Goal: Task Accomplishment & Management: Manage account settings

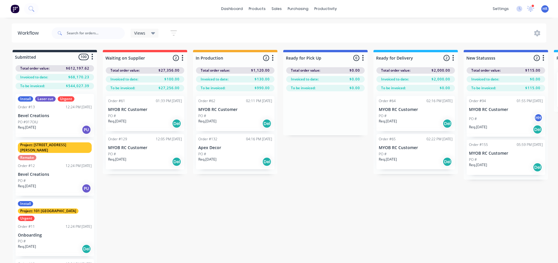
click at [313, 178] on div "Submitted 100 Status colour #273444 hex #273444 Save Cancel Summaries Total ord…" at bounding box center [399, 166] width 807 height 232
click at [280, 30] on div "Product Catalogue" at bounding box center [283, 27] width 36 height 5
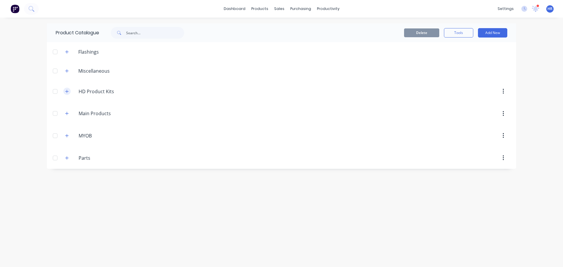
click at [68, 91] on icon "button" at bounding box center [67, 91] width 4 height 4
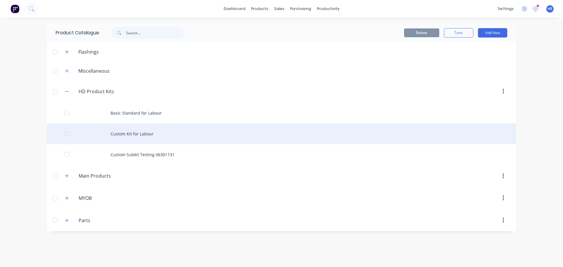
click at [150, 134] on div "Custom Kit for Labour" at bounding box center [281, 133] width 469 height 21
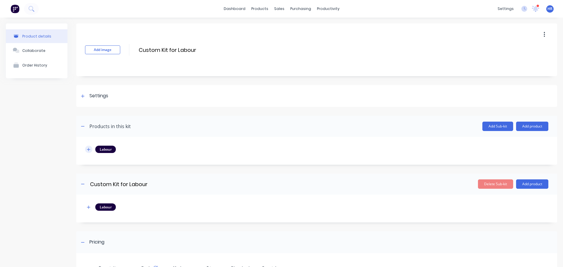
click at [88, 146] on button "button" at bounding box center [88, 149] width 7 height 7
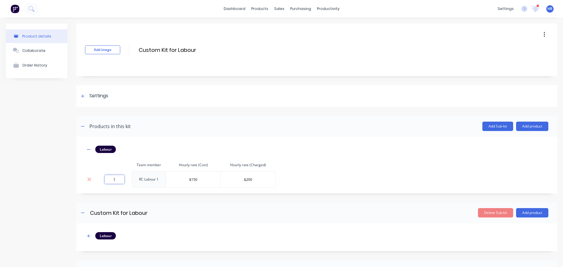
drag, startPoint x: 112, startPoint y: 177, endPoint x: 143, endPoint y: 177, distance: 31.1
click at [143, 177] on tr "1 RC Labour 1 $150 $200" at bounding box center [180, 179] width 190 height 16
type input "0"
click at [152, 187] on td "RC Labour 1" at bounding box center [149, 179] width 34 height 16
click at [91, 235] on button "button" at bounding box center [88, 235] width 7 height 7
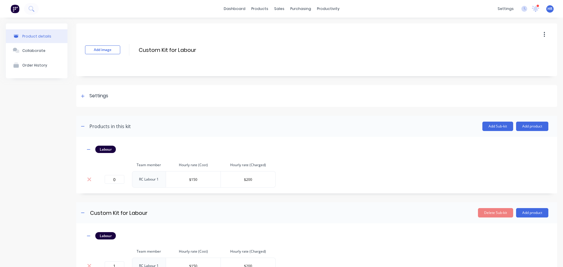
scroll to position [59, 0]
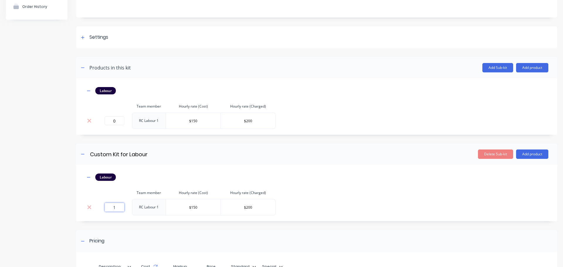
drag, startPoint x: 124, startPoint y: 208, endPoint x: 139, endPoint y: 208, distance: 15.5
click at [139, 208] on tr "1 RC Labour 1 $150 $200" at bounding box center [180, 207] width 190 height 16
type input "0"
click at [151, 222] on div "Add image Custom Kit for Labour Custom Kit for Labour Enter kit name Settings K…" at bounding box center [316, 152] width 481 height 375
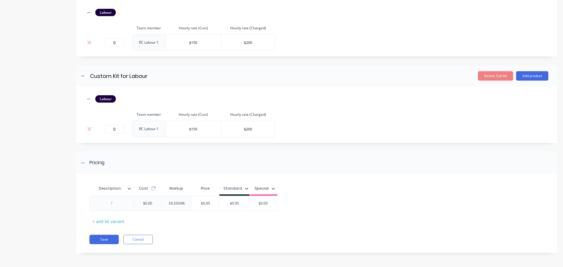
scroll to position [137, 0]
click at [209, 203] on input "$0.00" at bounding box center [205, 202] width 29 height 5
click at [203, 201] on input "$0.00" at bounding box center [205, 202] width 29 height 5
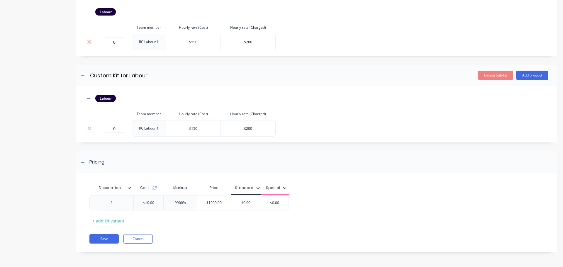
type input "$1000.00"
click at [227, 230] on div "Description Cost Markup Price Standard Special $10.00 9900% $1,000.00 $1000.00 …" at bounding box center [316, 215] width 481 height 73
click at [114, 200] on div at bounding box center [111, 203] width 29 height 8
click at [101, 239] on button "Save" at bounding box center [103, 238] width 29 height 9
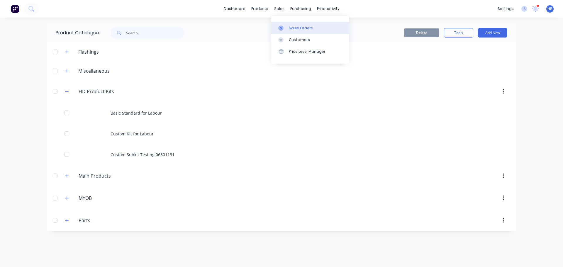
click at [302, 28] on div "Sales Orders" at bounding box center [301, 27] width 24 height 5
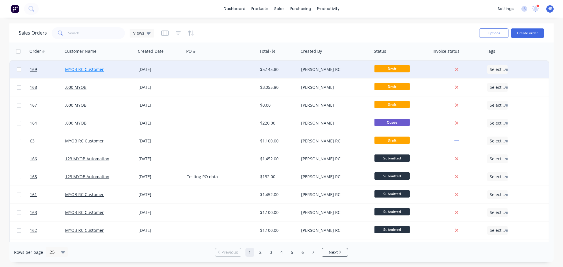
click at [84, 70] on link "MYOB RC Customer" at bounding box center [84, 70] width 39 height 6
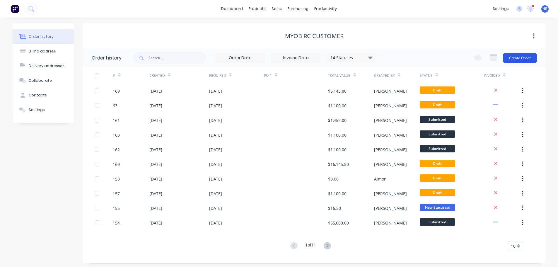
click at [513, 60] on button "Create Order" at bounding box center [520, 57] width 34 height 9
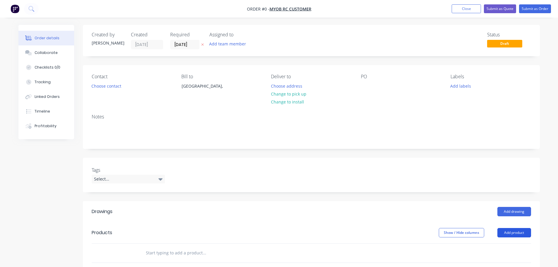
click at [512, 234] on button "Add product" at bounding box center [515, 232] width 34 height 9
click at [498, 245] on div "Product catalogue" at bounding box center [503, 247] width 45 height 8
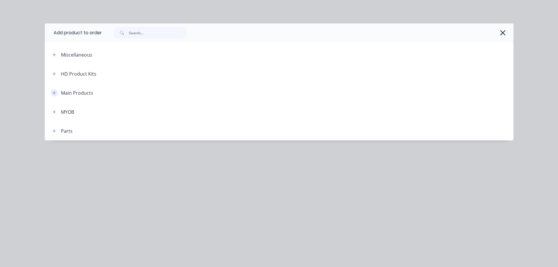
click at [57, 91] on button "button" at bounding box center [54, 92] width 7 height 7
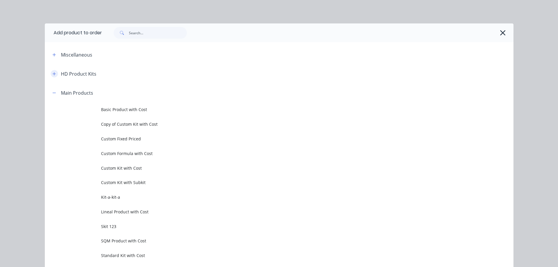
click at [51, 72] on button "button" at bounding box center [54, 73] width 7 height 7
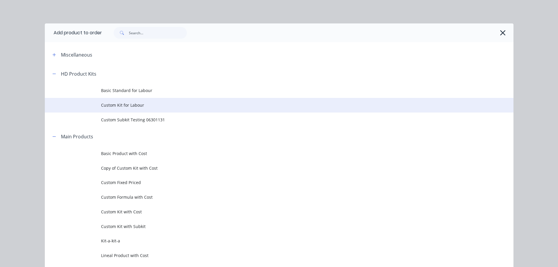
click at [130, 107] on span "Custom Kit for Labour" at bounding box center [266, 105] width 330 height 6
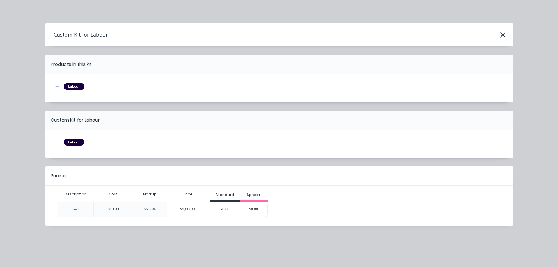
click at [59, 144] on button "button" at bounding box center [57, 142] width 7 height 7
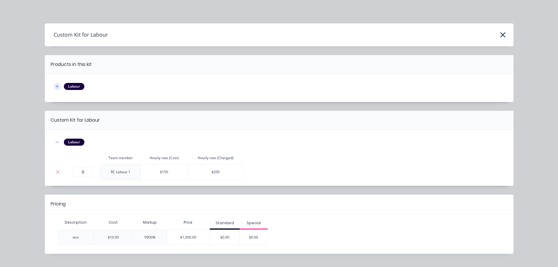
click at [55, 86] on icon "button" at bounding box center [56, 86] width 3 height 3
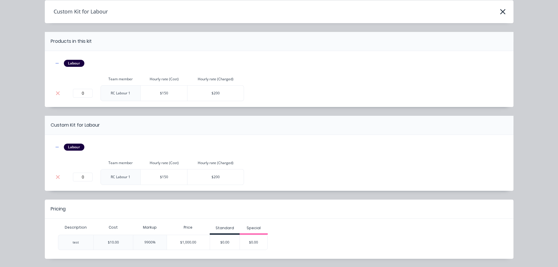
scroll to position [41, 0]
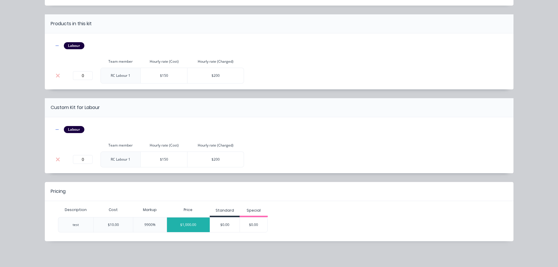
click at [201, 222] on div "$1,000.00" at bounding box center [188, 224] width 43 height 15
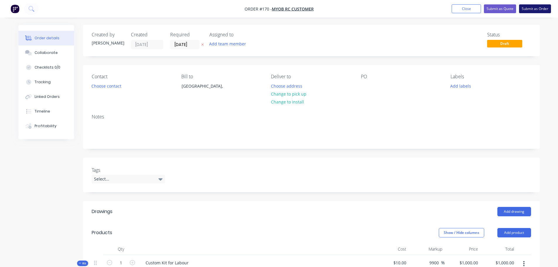
click at [540, 8] on button "Submit as Order" at bounding box center [535, 8] width 32 height 9
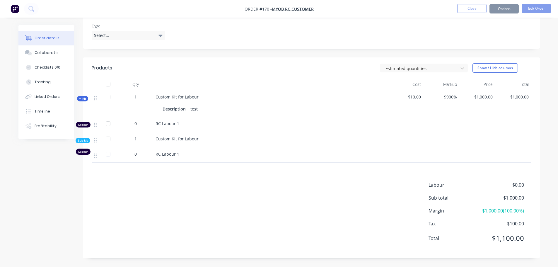
scroll to position [147, 0]
click at [466, 9] on button "Close" at bounding box center [471, 8] width 29 height 9
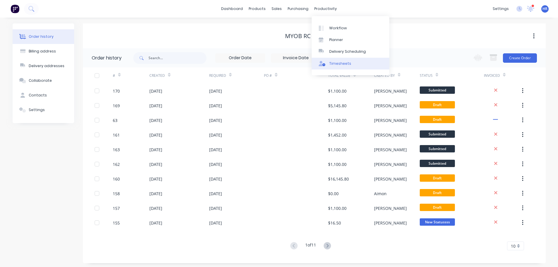
click at [338, 64] on div "Timesheets" at bounding box center [340, 63] width 22 height 5
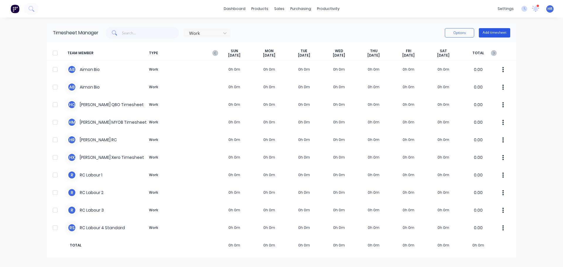
click at [501, 33] on button "Add timesheet" at bounding box center [494, 32] width 31 height 9
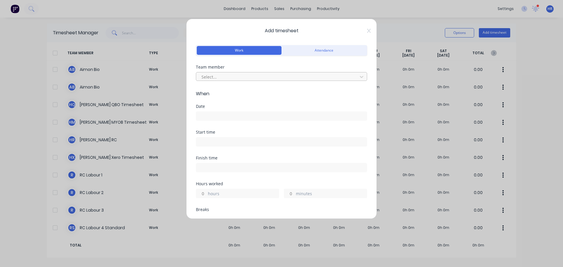
click at [237, 73] on div at bounding box center [278, 76] width 154 height 7
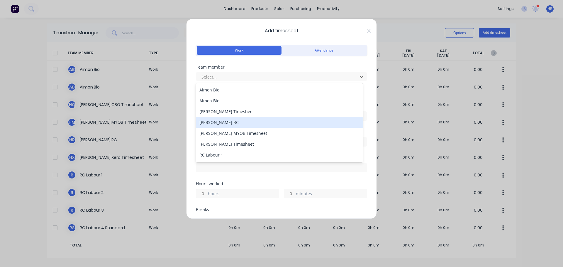
click at [248, 124] on div "Harry RC" at bounding box center [279, 122] width 167 height 11
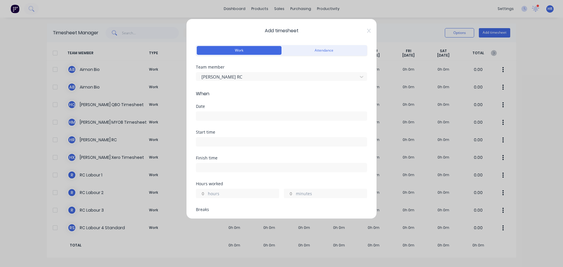
click at [227, 114] on input at bounding box center [281, 116] width 171 height 9
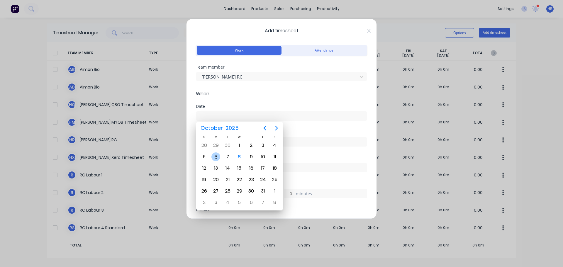
click at [218, 157] on div "6" at bounding box center [215, 156] width 9 height 9
type input "06/10/2025"
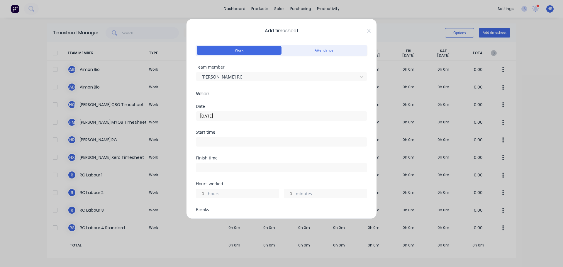
click at [217, 140] on input at bounding box center [281, 141] width 171 height 9
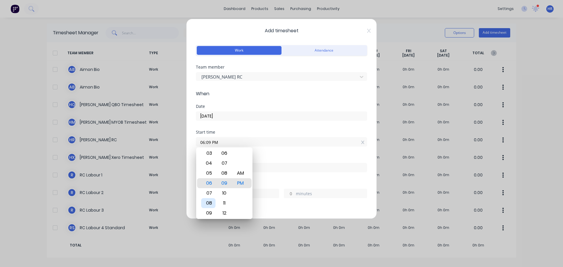
click at [210, 204] on div "08" at bounding box center [208, 203] width 14 height 10
click at [242, 180] on div "PM" at bounding box center [240, 183] width 14 height 10
click at [244, 176] on div "AM" at bounding box center [240, 173] width 14 height 10
type input "08:09 AM"
click at [267, 149] on div "Start time 08:09 AM" at bounding box center [281, 143] width 171 height 26
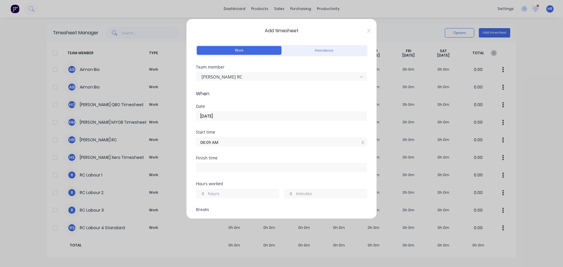
click at [203, 198] on div "Hours worked hours minutes" at bounding box center [281, 195] width 171 height 26
click at [207, 188] on div "hours minutes" at bounding box center [281, 192] width 171 height 11
click at [205, 191] on input "hours" at bounding box center [201, 193] width 10 height 9
type input "4"
type input "12:09 PM"
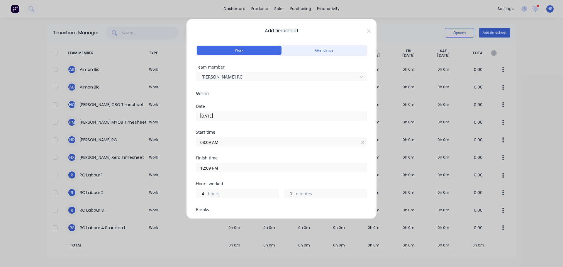
type input "0"
click at [240, 174] on div "Finish time 12:09 PM" at bounding box center [281, 169] width 171 height 26
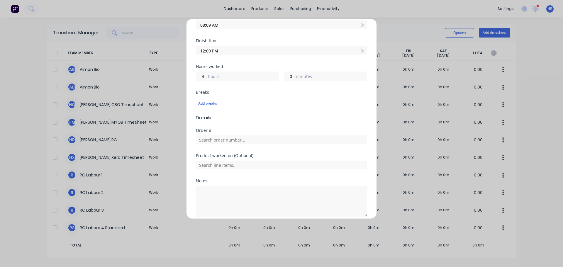
scroll to position [142, 0]
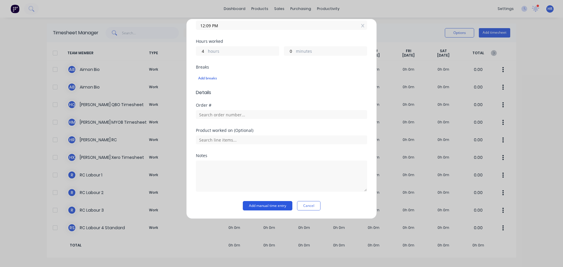
click at [260, 203] on button "Add manual time entry" at bounding box center [268, 205] width 50 height 9
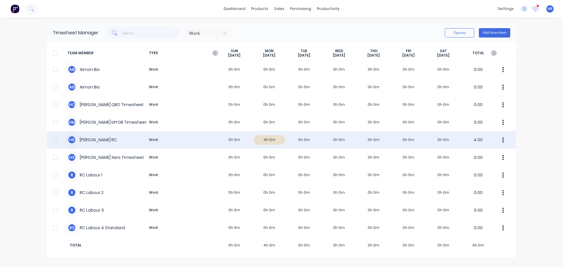
click at [54, 138] on div at bounding box center [55, 140] width 12 height 12
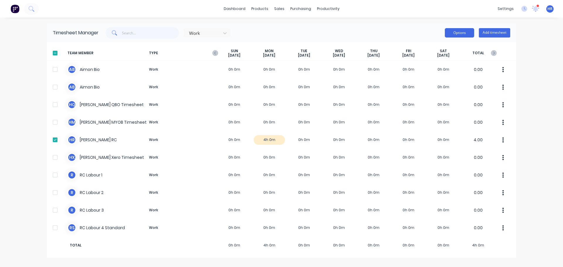
click at [461, 34] on button "Options" at bounding box center [459, 32] width 29 height 9
click at [448, 51] on div "Approve" at bounding box center [445, 48] width 45 height 8
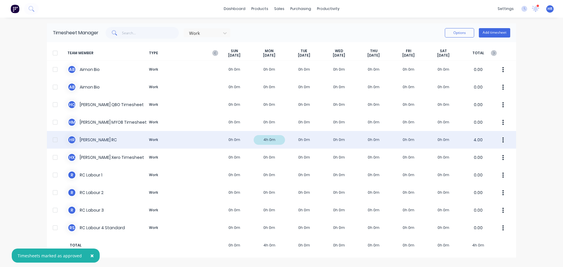
click at [502, 140] on icon "button" at bounding box center [502, 140] width 1 height 6
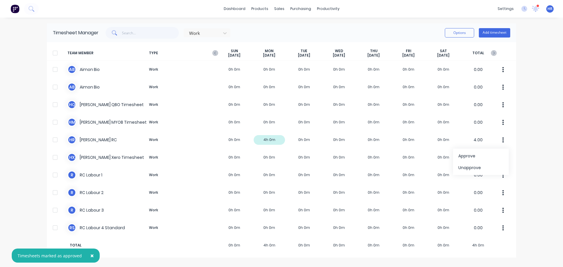
click at [522, 130] on div "× Timesheets marked as approved dashboard products sales purchasing productivit…" at bounding box center [281, 133] width 563 height 267
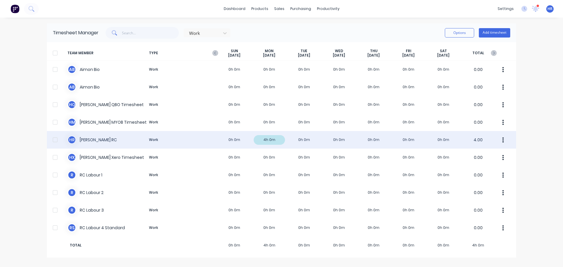
click at [361, 138] on div "H R Harry RC Work 0h 0m 4h 0m 0h 0m 0h 0m 0h 0m 0h 0m 0h 0m 4.00" at bounding box center [281, 140] width 469 height 18
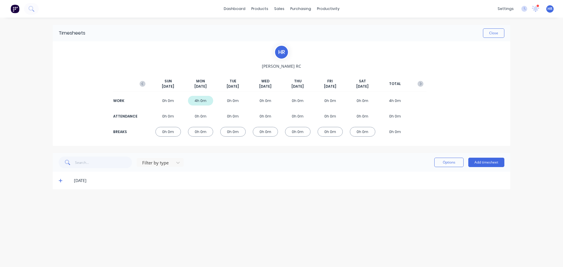
click at [63, 184] on div "06/10/25" at bounding box center [281, 181] width 457 height 18
click at [63, 181] on span at bounding box center [62, 181] width 6 height 6
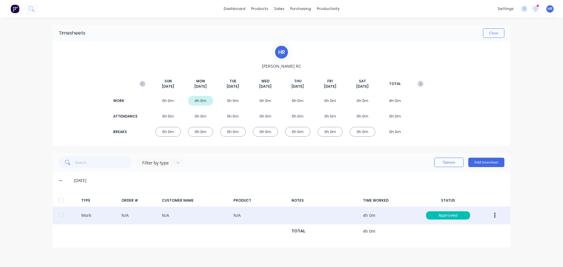
click at [496, 217] on button "button" at bounding box center [495, 215] width 14 height 11
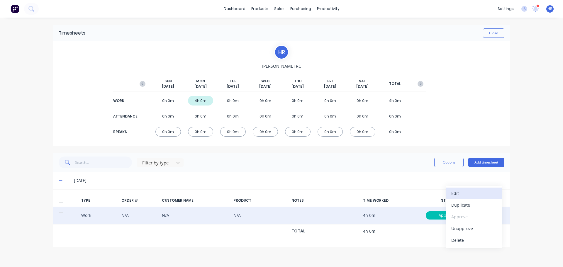
click at [479, 193] on div "Edit" at bounding box center [473, 193] width 45 height 8
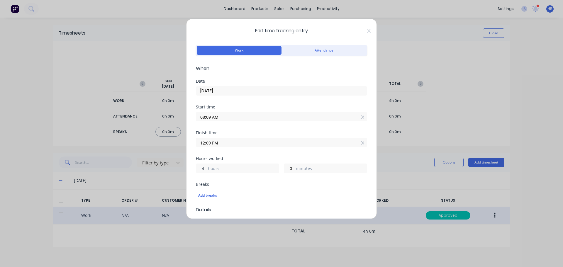
drag, startPoint x: 203, startPoint y: 169, endPoint x: 190, endPoint y: 169, distance: 12.6
click at [190, 169] on div "Edit time tracking entry Work Attendance When Date 06/10/2025 Start time 08:09 …" at bounding box center [281, 119] width 190 height 200
drag, startPoint x: 199, startPoint y: 169, endPoint x: 210, endPoint y: 169, distance: 10.8
click at [210, 169] on div "54 hours" at bounding box center [237, 168] width 83 height 9
type input "5"
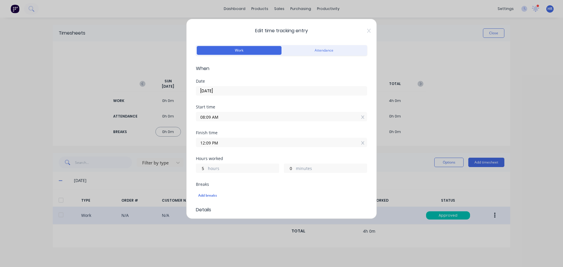
type input "01:09 PM"
click at [223, 174] on div "Hours worked 5 hours 0 minutes" at bounding box center [281, 169] width 171 height 26
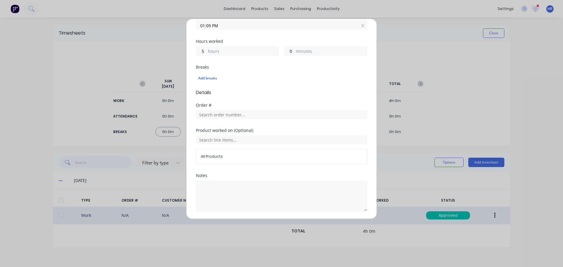
scroll to position [137, 0]
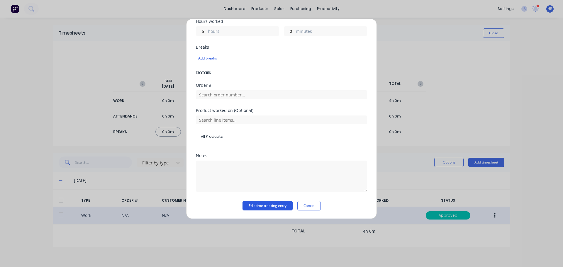
click at [272, 205] on button "Edit time tracking entry" at bounding box center [267, 205] width 50 height 9
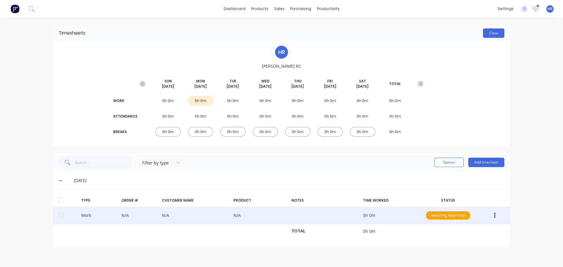
click at [498, 36] on button "Close" at bounding box center [493, 32] width 21 height 9
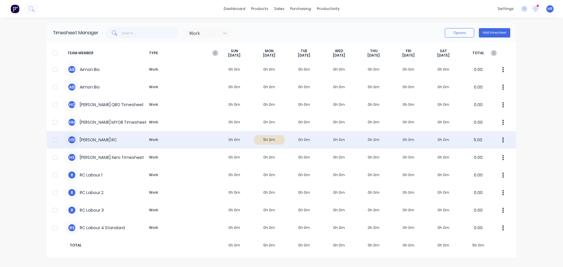
click at [153, 137] on div "H R Harry RC Work 0h 0m 5h 0m 0h 0m 0h 0m 0h 0m 0h 0m 0h 0m 5.00" at bounding box center [281, 140] width 469 height 18
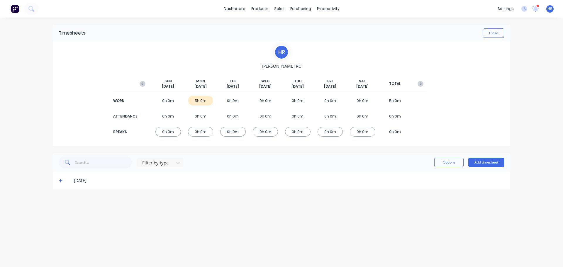
click at [65, 181] on div "06/10/25" at bounding box center [284, 180] width 440 height 6
click at [64, 179] on span at bounding box center [62, 181] width 6 height 6
click at [60, 181] on icon at bounding box center [61, 180] width 4 height 4
click at [65, 181] on div "06/10/25" at bounding box center [284, 180] width 440 height 6
click at [59, 183] on span at bounding box center [62, 181] width 6 height 6
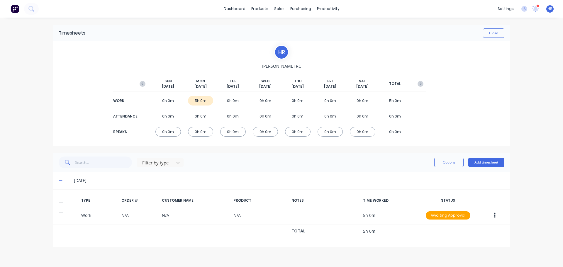
click at [60, 201] on div at bounding box center [61, 200] width 12 height 12
click at [445, 164] on button "Options" at bounding box center [448, 162] width 29 height 9
click at [442, 179] on div "Approve" at bounding box center [435, 177] width 45 height 8
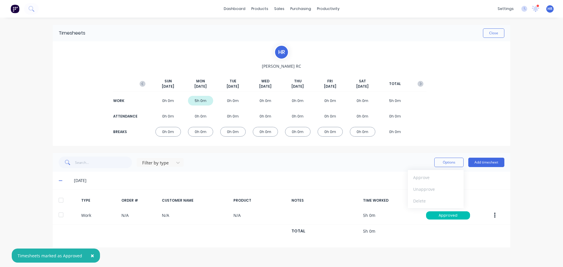
click at [509, 108] on div "H R Harry RC SUN Oct 5th MON Oct 6th TUE Oct 7th WED Oct 8th THU Oct 9th FRI Oc…" at bounding box center [281, 93] width 457 height 105
click at [496, 33] on button "Close" at bounding box center [493, 32] width 21 height 9
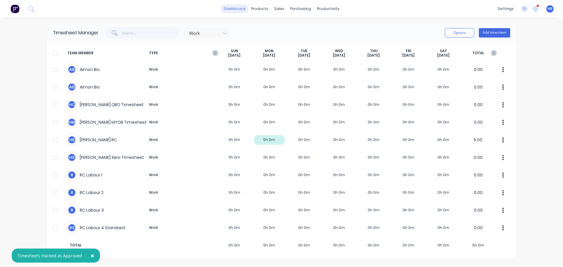
click at [242, 9] on link "dashboard" at bounding box center [235, 8] width 28 height 9
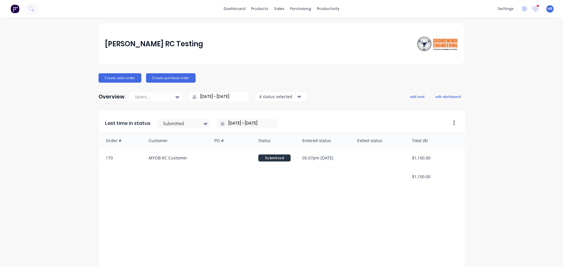
click at [364, 44] on div "Harry RC Testing" at bounding box center [281, 43] width 353 height 21
click at [328, 40] on div "Planner" at bounding box center [334, 39] width 14 height 5
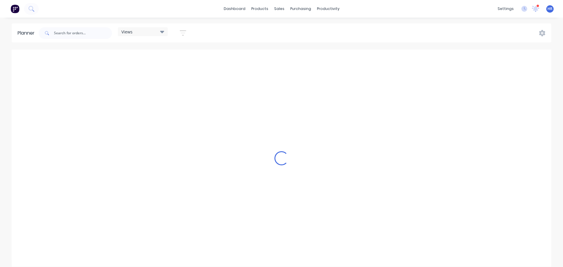
scroll to position [0, 1313]
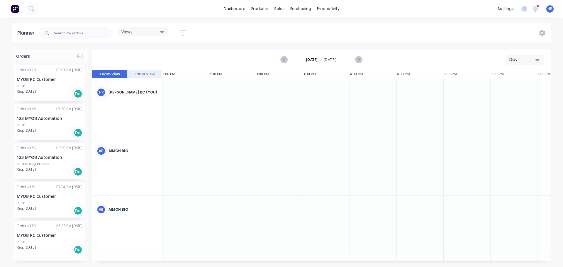
click at [193, 109] on div at bounding box center [185, 108] width 47 height 58
click at [188, 105] on div at bounding box center [185, 108] width 47 height 58
click at [212, 106] on div at bounding box center [232, 108] width 47 height 58
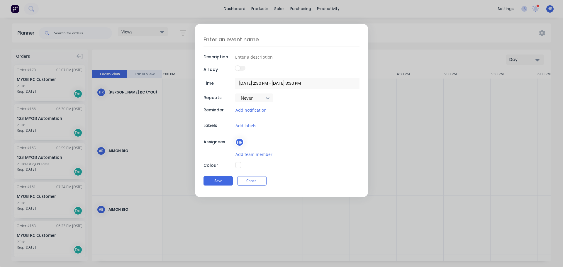
type textarea "x"
click at [239, 70] on label at bounding box center [240, 68] width 10 height 5
click at [235, 66] on input "checkbox" at bounding box center [235, 66] width 0 height 0
type input "08/10/2025 - 08/10/2025"
type textarea "x"
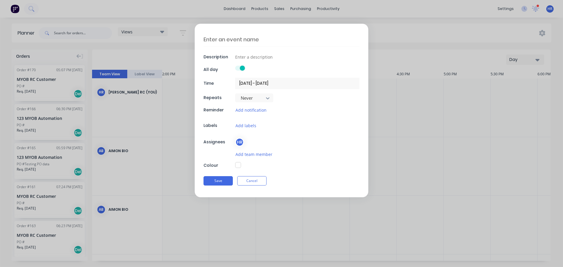
click at [239, 69] on label at bounding box center [240, 68] width 10 height 5
click at [235, 66] on input "checkbox" at bounding box center [235, 66] width 0 height 0
type input "08/10/2025 2:30 PM - 08/10/2025 3:30 PM"
type textarea "x"
click at [239, 69] on span at bounding box center [237, 68] width 5 height 5
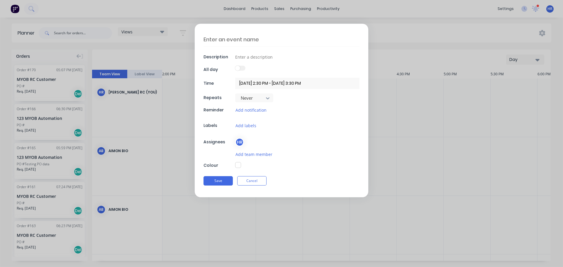
click at [235, 66] on input "checkbox" at bounding box center [235, 66] width 0 height 0
type input "08/10/2025 - 08/10/2025"
type textarea "x"
click at [239, 69] on label at bounding box center [240, 68] width 10 height 5
click at [235, 66] on input "checkbox" at bounding box center [235, 66] width 0 height 0
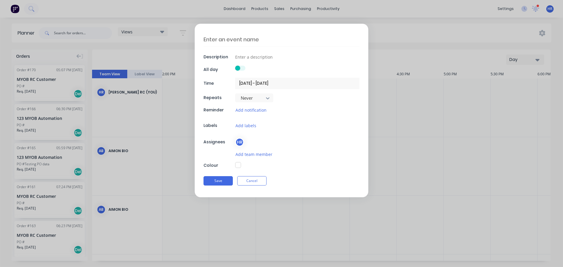
type input "08/10/2025 2:30 PM - 08/10/2025 3:30 PM"
type textarea "x"
click at [250, 58] on input at bounding box center [297, 56] width 124 height 9
type input "t"
type textarea "x"
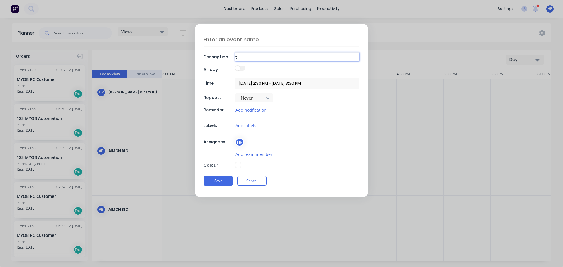
type input "te"
type textarea "x"
type input "tea"
type textarea "x"
type input "teas"
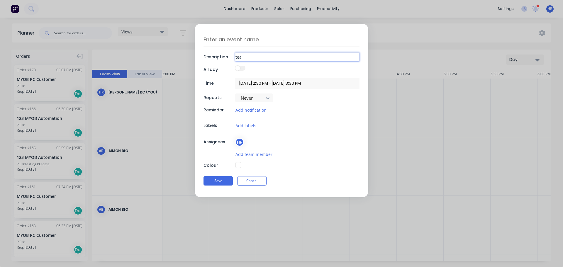
type textarea "x"
type input "teasd"
type textarea "x"
type input "teasda"
type textarea "x"
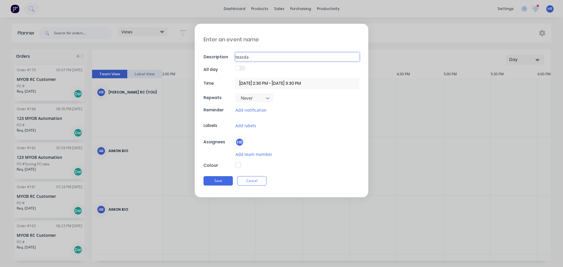
type input "teasdas"
type textarea "x"
type input "teasdasd"
type textarea "x"
type input "teasdasd"
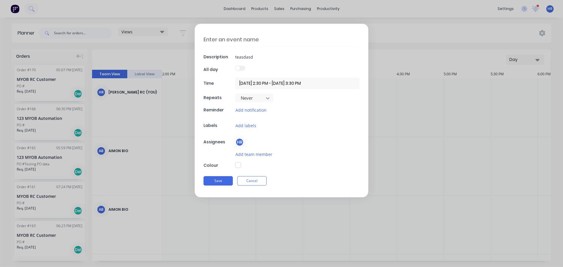
type textarea "x"
click at [244, 69] on label at bounding box center [240, 68] width 10 height 5
click at [235, 66] on input "checkbox" at bounding box center [235, 66] width 0 height 0
type input "08/10/2025 - 08/10/2025"
type textarea "x"
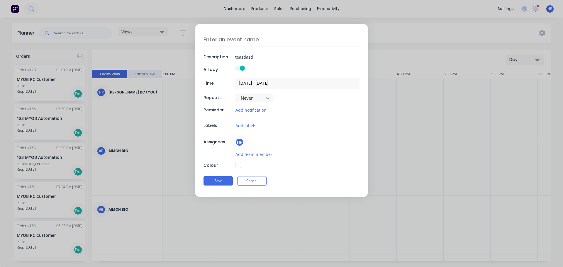
click at [244, 69] on span at bounding box center [242, 68] width 5 height 5
click at [235, 66] on input "checkbox" at bounding box center [235, 66] width 0 height 0
type input "08/10/2025 2:30 PM - 08/10/2025 3:30 PM"
type textarea "x"
click at [244, 69] on label at bounding box center [240, 68] width 10 height 5
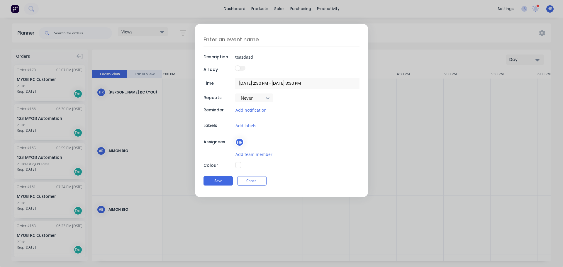
click at [235, 66] on input "checkbox" at bounding box center [235, 66] width 0 height 0
type input "08/10/2025 - 08/10/2025"
type textarea "x"
click at [244, 69] on span at bounding box center [242, 68] width 5 height 5
click at [235, 66] on input "checkbox" at bounding box center [235, 66] width 0 height 0
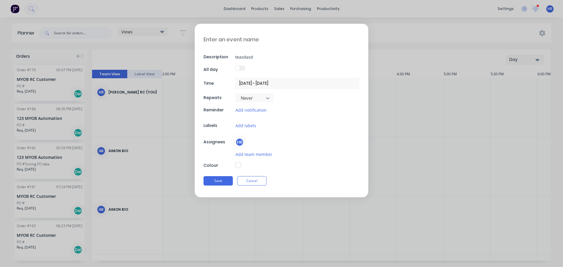
type input "08/10/2025 2:30 PM - 08/10/2025 3:30 PM"
type textarea "x"
click at [258, 182] on button "Cancel" at bounding box center [251, 180] width 29 height 9
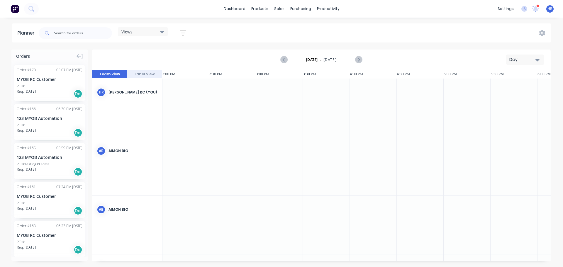
click at [550, 3] on div "dashboard products sales purchasing productivity dashboard products Product Cat…" at bounding box center [281, 9] width 563 height 18
click at [550, 9] on span "HR" at bounding box center [549, 8] width 5 height 5
click at [549, 10] on span "HR" at bounding box center [549, 8] width 5 height 5
click at [525, 9] on icon at bounding box center [525, 8] width 2 height 3
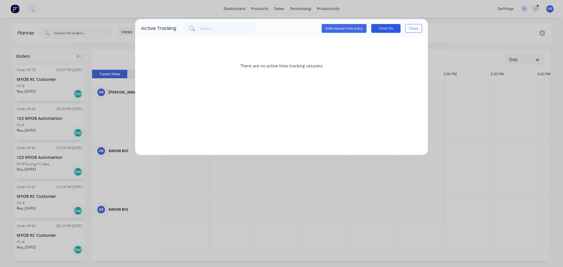
click at [384, 28] on button "Clock On" at bounding box center [385, 28] width 29 height 9
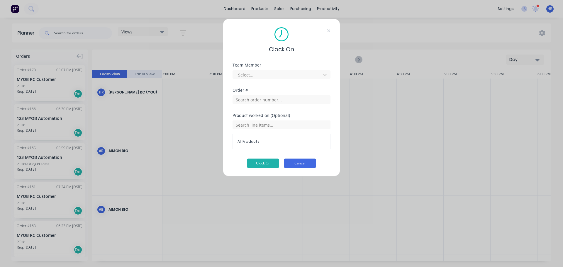
click at [297, 160] on button "Cancel" at bounding box center [300, 163] width 32 height 9
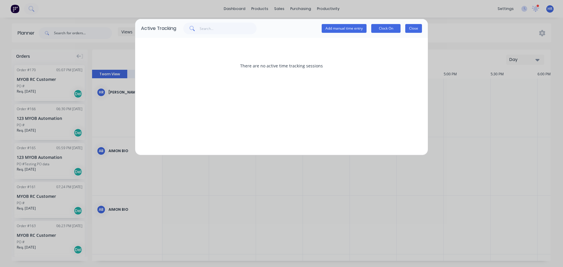
click at [410, 25] on button "Close" at bounding box center [413, 28] width 17 height 9
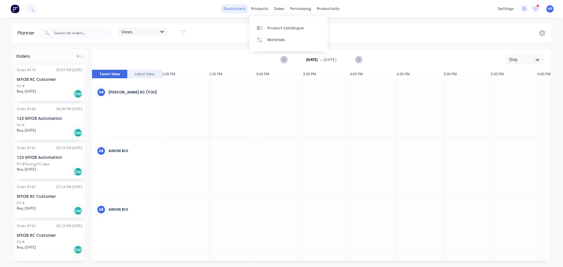
click at [238, 5] on link "dashboard" at bounding box center [235, 8] width 28 height 9
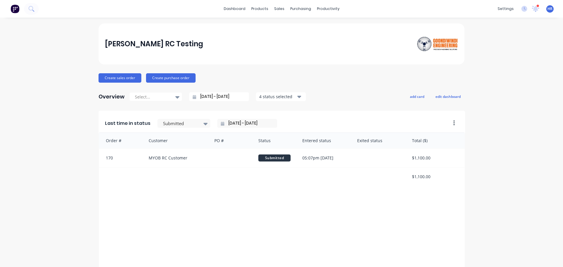
click at [546, 9] on div "HR Harry RC Testing Harry RC Administrator Profile Sign out" at bounding box center [549, 8] width 7 height 7
click at [547, 9] on span "HR" at bounding box center [549, 8] width 5 height 5
click at [546, 6] on div "HR Harry RC Testing Harry RC Administrator Profile Sign out" at bounding box center [549, 8] width 7 height 7
click at [547, 10] on span "HR" at bounding box center [549, 8] width 5 height 5
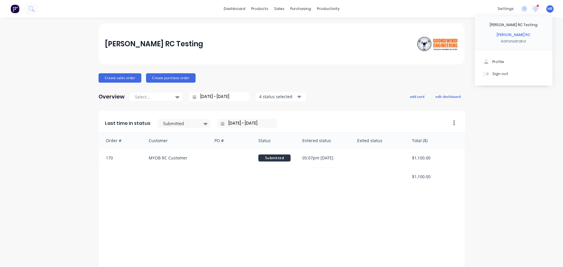
click at [188, 11] on div "dashboard products sales purchasing productivity dashboard products Product Cat…" at bounding box center [281, 9] width 563 height 18
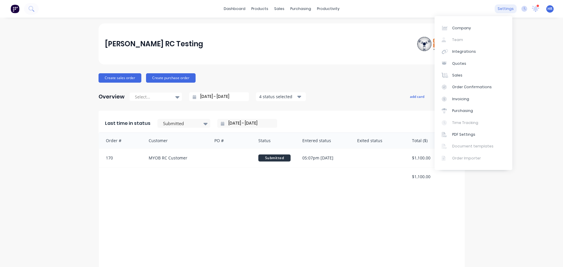
click at [501, 9] on div "settings" at bounding box center [505, 8] width 22 height 9
click at [521, 8] on icon at bounding box center [524, 9] width 6 height 6
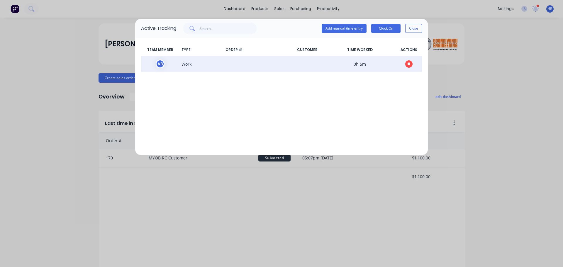
click at [409, 64] on icon "button" at bounding box center [408, 63] width 3 height 3
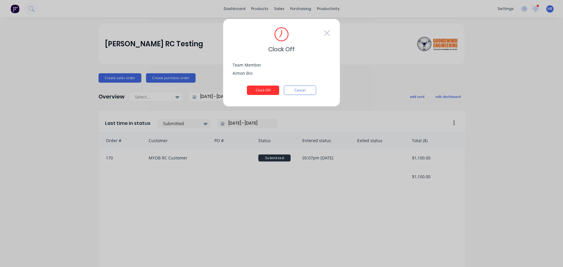
click at [264, 88] on button "Clock Off" at bounding box center [263, 90] width 32 height 9
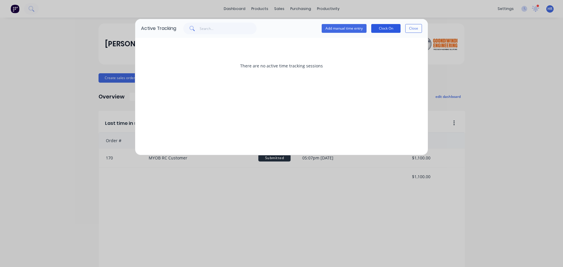
click at [374, 29] on button "Clock On" at bounding box center [385, 28] width 29 height 9
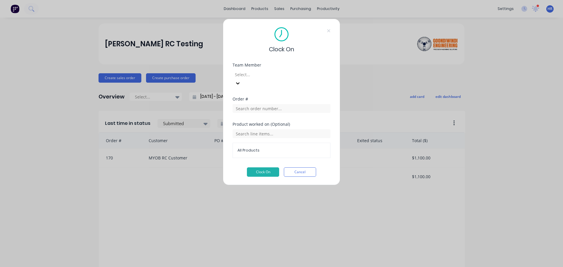
click at [270, 73] on div at bounding box center [276, 74] width 84 height 7
click at [260, 167] on button "Clock On" at bounding box center [263, 171] width 32 height 9
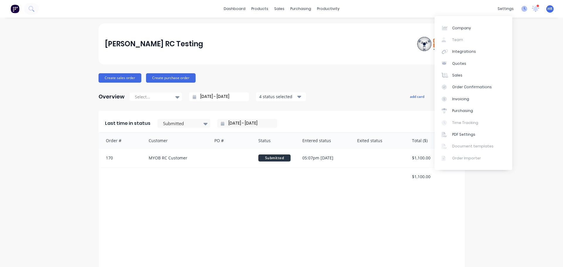
click at [521, 8] on icon at bounding box center [524, 9] width 6 height 6
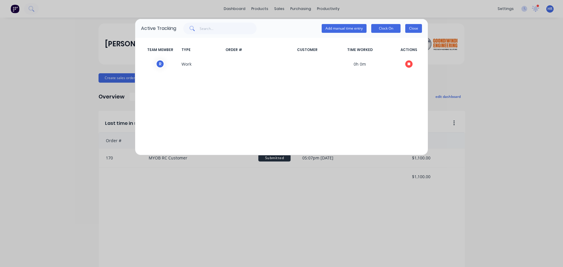
click at [416, 29] on button "Close" at bounding box center [413, 28] width 17 height 9
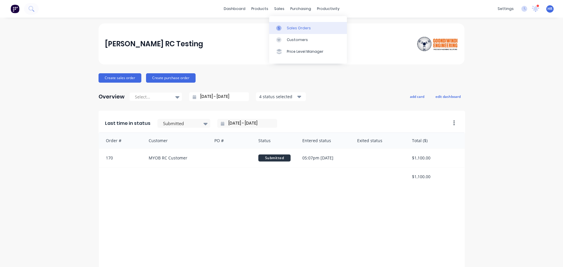
click at [290, 30] on div "Sales Orders" at bounding box center [299, 27] width 24 height 5
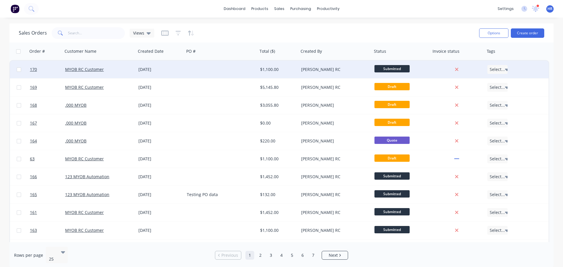
click at [289, 70] on div "$1,100.00" at bounding box center [277, 70] width 35 height 6
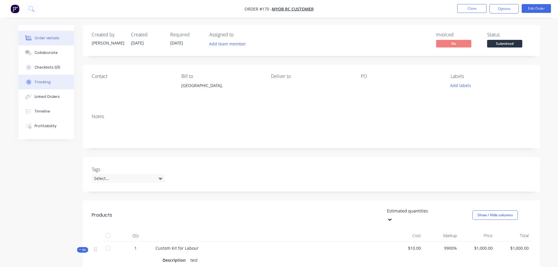
click at [45, 84] on div "Tracking" at bounding box center [43, 81] width 16 height 5
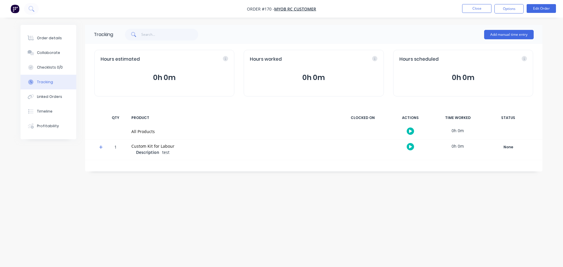
click at [409, 131] on icon "button" at bounding box center [410, 131] width 3 height 3
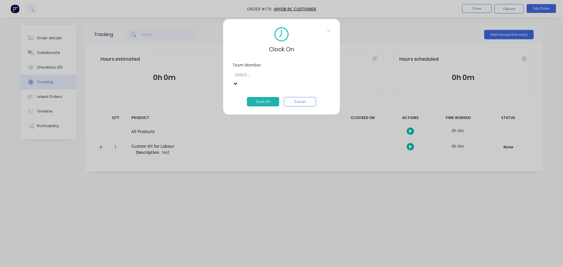
click at [257, 70] on div "Select..." at bounding box center [276, 74] width 88 height 9
click at [266, 97] on button "Clock On" at bounding box center [263, 101] width 32 height 9
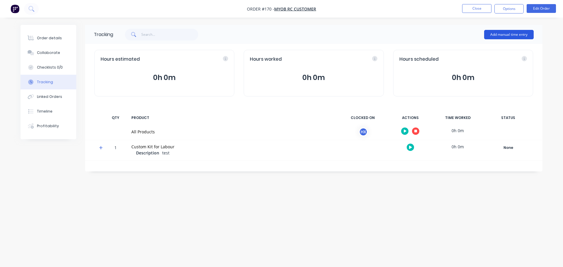
click at [504, 37] on button "Add manual time entry" at bounding box center [509, 34] width 50 height 9
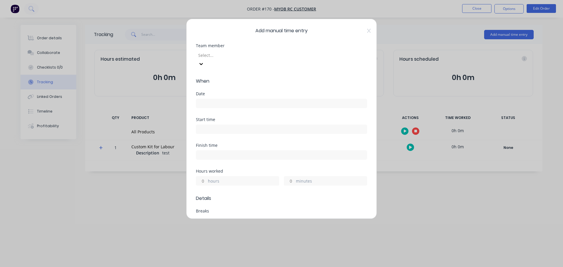
click at [282, 57] on div at bounding box center [240, 55] width 84 height 7
click at [238, 99] on input at bounding box center [281, 103] width 171 height 9
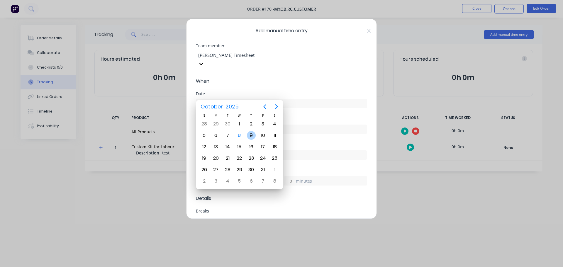
click at [253, 137] on div "9" at bounding box center [251, 135] width 9 height 9
type input "09/10/2025"
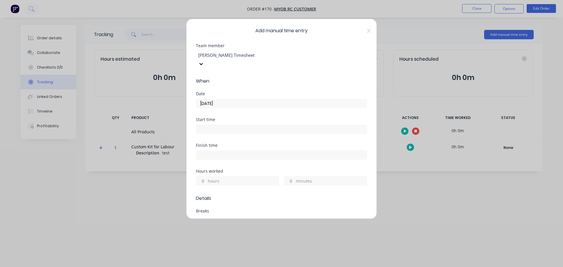
click at [201, 176] on input "hours" at bounding box center [201, 180] width 10 height 9
type input "3"
click at [234, 183] on div "Hours worked 3 hours minutes" at bounding box center [281, 182] width 171 height 26
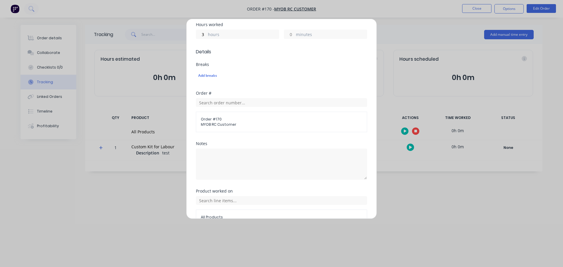
scroll to position [171, 0]
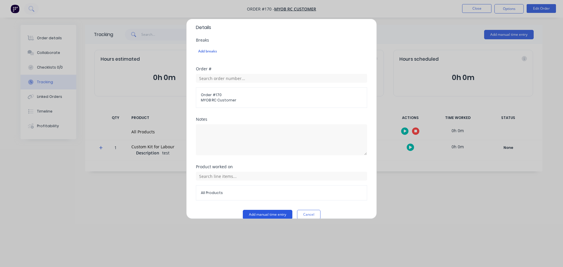
click at [252, 210] on button "Add manual time entry" at bounding box center [268, 214] width 50 height 9
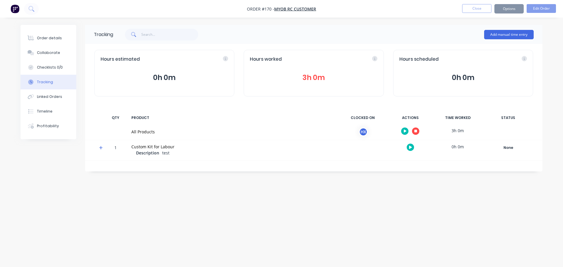
click at [479, 10] on button "Close" at bounding box center [476, 8] width 29 height 9
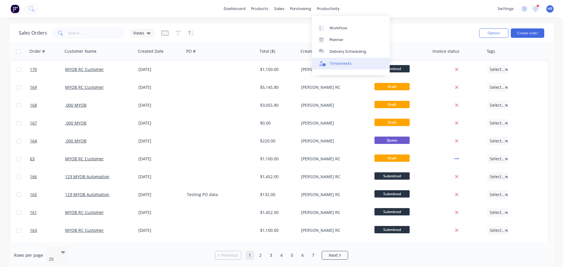
click at [337, 63] on div "Timesheets" at bounding box center [340, 63] width 22 height 5
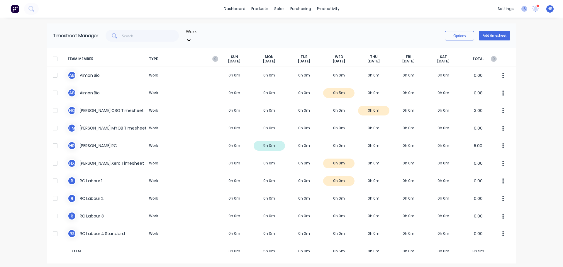
click at [523, 8] on icon at bounding box center [524, 9] width 6 height 6
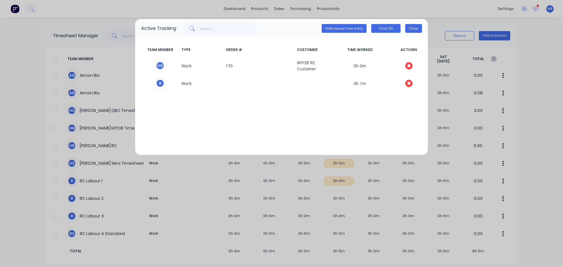
click at [415, 29] on button "Close" at bounding box center [413, 28] width 17 height 9
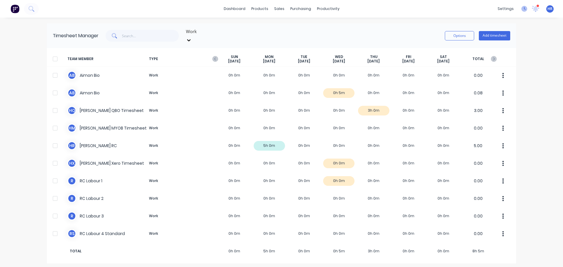
click at [524, 8] on g at bounding box center [524, 9] width 6 height 6
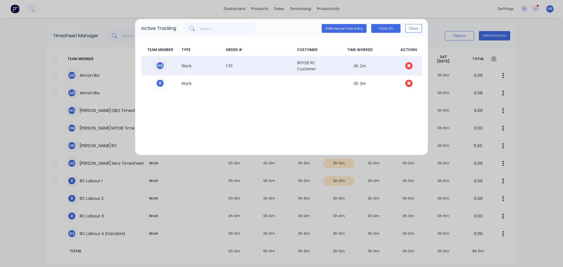
click at [410, 65] on icon "button" at bounding box center [408, 65] width 3 height 3
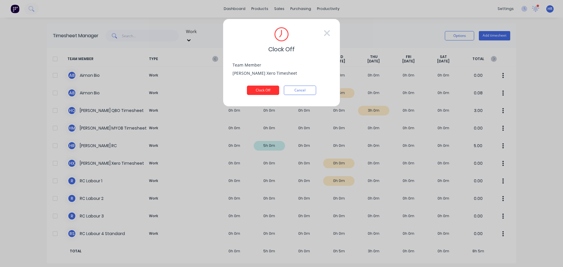
click at [271, 90] on button "Clock Off" at bounding box center [263, 90] width 32 height 9
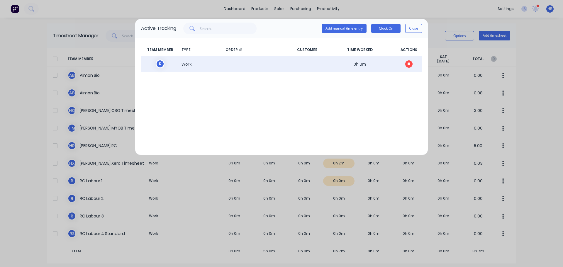
click at [411, 65] on button "button" at bounding box center [408, 63] width 7 height 7
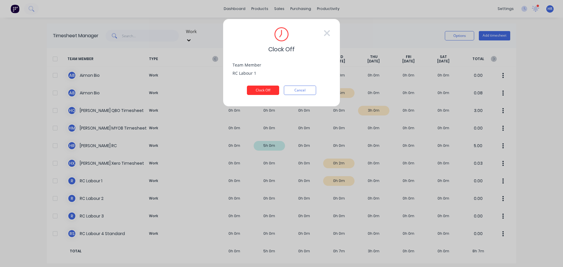
click at [271, 88] on button "Clock Off" at bounding box center [263, 90] width 32 height 9
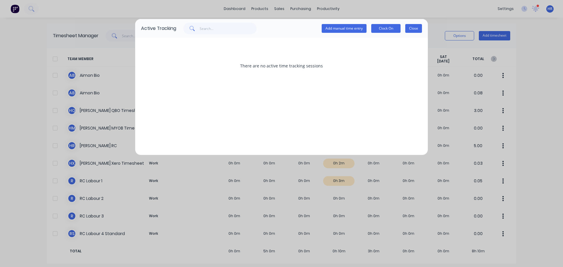
click at [419, 30] on button "Close" at bounding box center [413, 28] width 17 height 9
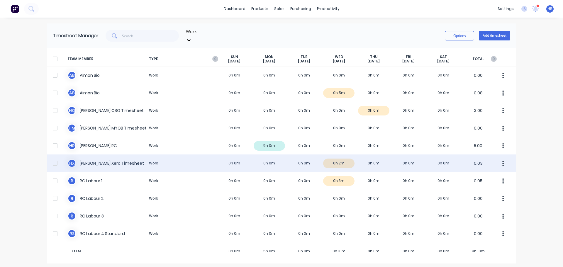
click at [56, 160] on div at bounding box center [55, 163] width 12 height 12
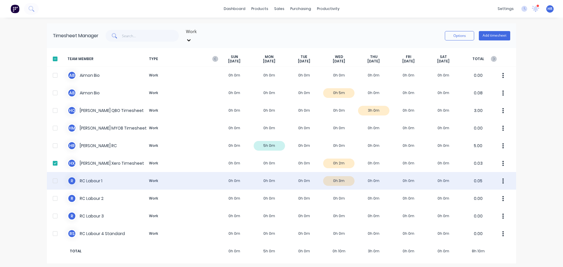
click at [55, 176] on div at bounding box center [55, 181] width 12 height 12
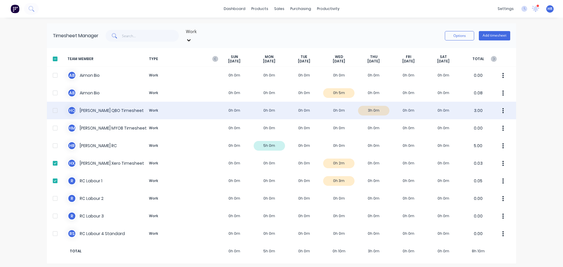
click at [57, 106] on div at bounding box center [55, 111] width 12 height 12
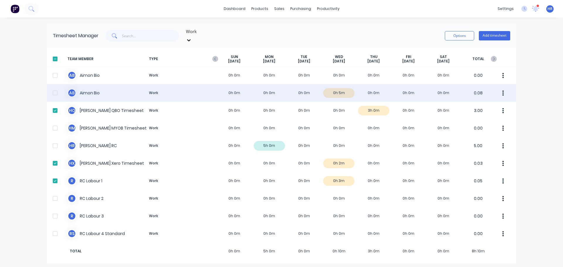
click at [56, 88] on div at bounding box center [55, 93] width 12 height 12
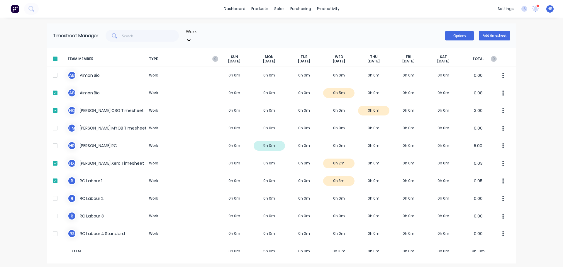
click at [462, 35] on button "Options" at bounding box center [459, 35] width 29 height 9
click at [449, 47] on div "Approve" at bounding box center [445, 51] width 45 height 8
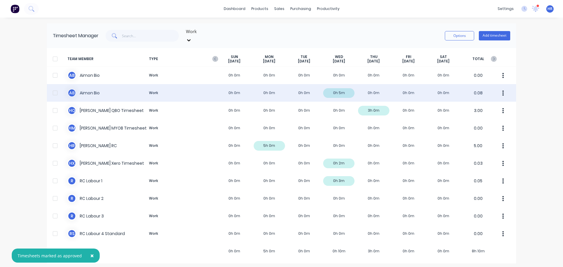
click at [55, 88] on div at bounding box center [55, 93] width 12 height 12
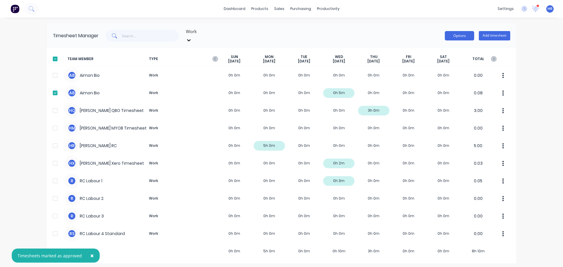
click at [449, 36] on button "Options" at bounding box center [459, 35] width 29 height 9
click at [435, 72] on div "Download" at bounding box center [445, 74] width 45 height 8
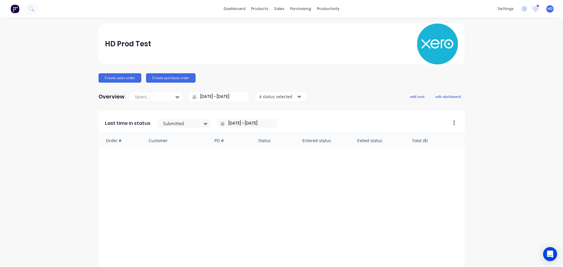
click at [171, 28] on div "HD Prod Test" at bounding box center [281, 43] width 353 height 41
click at [279, 31] on link "Product Catalogue" at bounding box center [287, 28] width 78 height 12
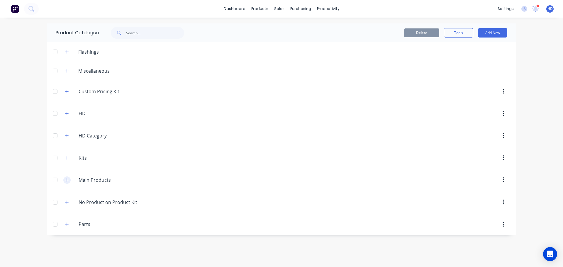
click at [68, 180] on icon "button" at bounding box center [67, 180] width 4 height 4
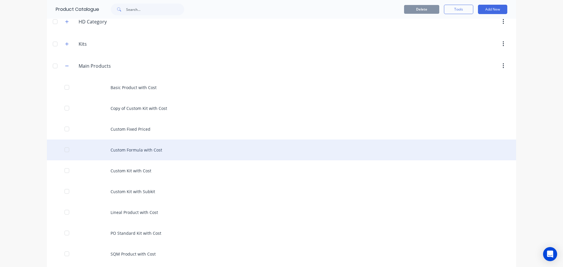
scroll to position [147, 0]
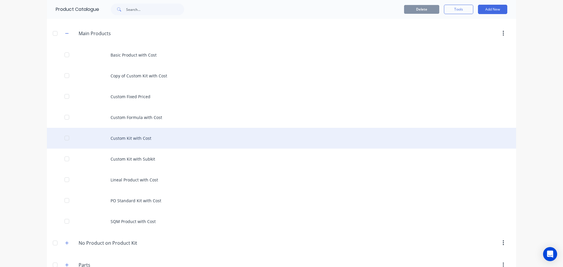
click at [137, 137] on div "Custom Kit with Cost" at bounding box center [281, 138] width 469 height 21
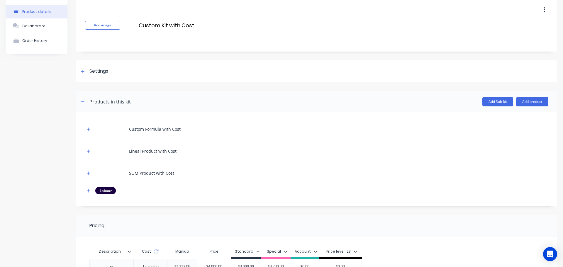
scroll to position [59, 0]
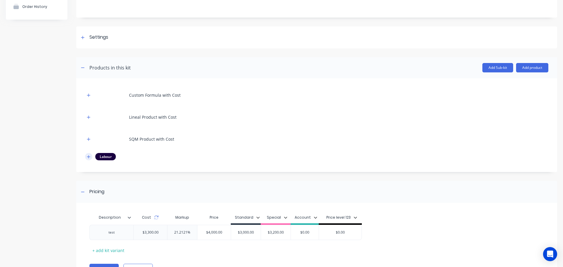
click at [90, 155] on icon "button" at bounding box center [89, 157] width 4 height 4
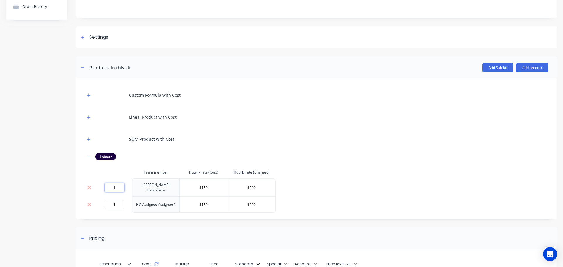
drag, startPoint x: 112, startPoint y: 186, endPoint x: 130, endPoint y: 185, distance: 18.8
click at [128, 186] on div "1" at bounding box center [114, 187] width 30 height 9
type input "0"
click at [220, 173] on th "Hourly rate (Cost)" at bounding box center [204, 172] width 48 height 12
drag, startPoint x: 110, startPoint y: 202, endPoint x: 139, endPoint y: 202, distance: 28.7
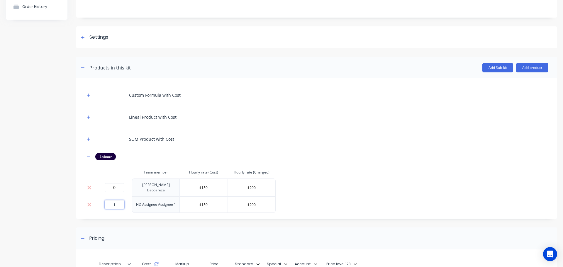
click at [139, 202] on tr "1 HD Assignee Assignee 1 $150 $200" at bounding box center [180, 204] width 190 height 16
click at [196, 114] on div "Lineal Product with Cost" at bounding box center [316, 117] width 463 height 16
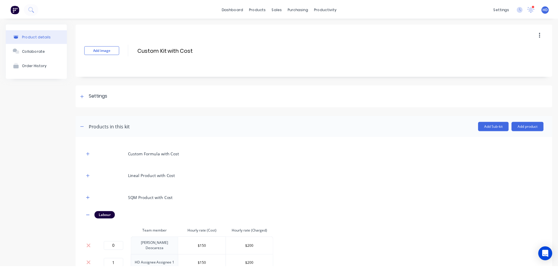
scroll to position [133, 0]
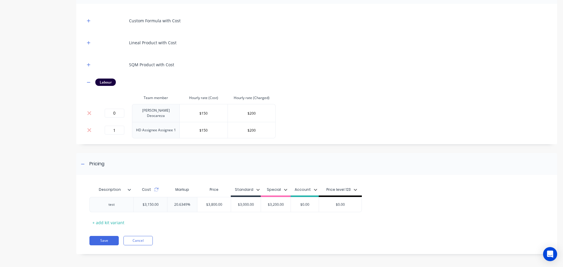
click at [100, 244] on div "Description Cost Markup Price Standard Special Account Price level 123 test $3,…" at bounding box center [316, 217] width 481 height 73
click at [100, 241] on button "Save" at bounding box center [103, 240] width 29 height 9
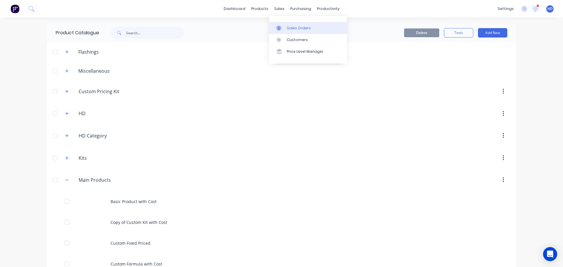
click at [300, 30] on div "Sales Orders" at bounding box center [299, 27] width 24 height 5
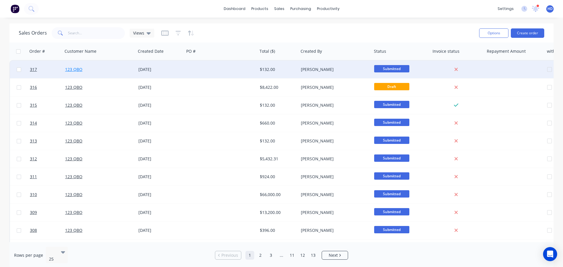
click at [74, 67] on link "123 QBO" at bounding box center [73, 70] width 17 height 6
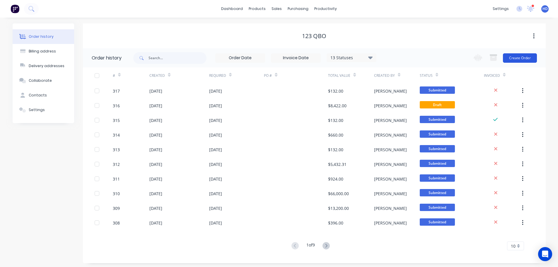
click at [532, 58] on button "Create Order" at bounding box center [520, 57] width 34 height 9
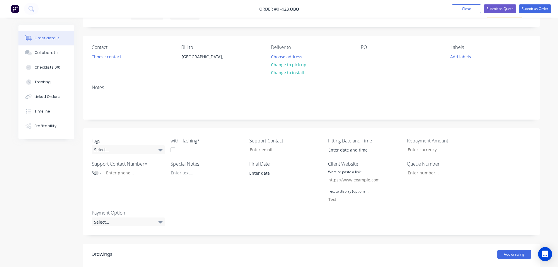
scroll to position [117, 0]
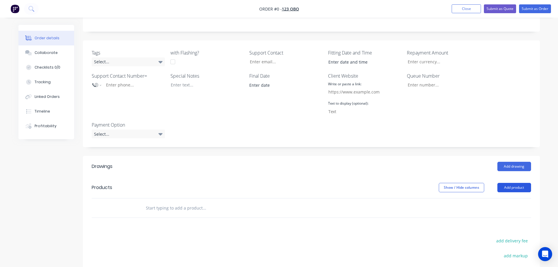
click at [506, 186] on button "Add product" at bounding box center [515, 187] width 34 height 9
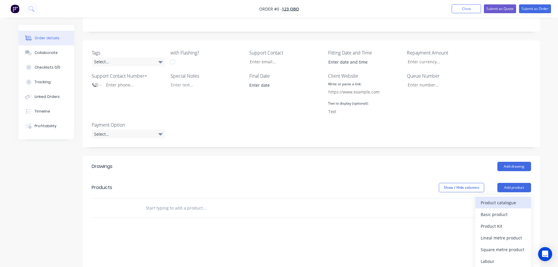
click at [489, 199] on div "Product catalogue" at bounding box center [503, 202] width 45 height 8
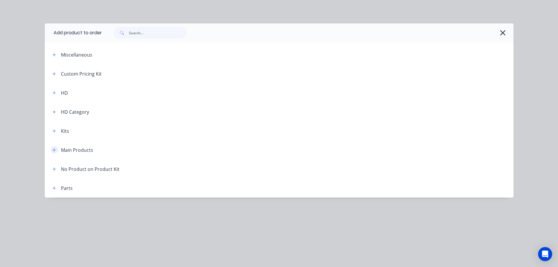
click at [53, 150] on icon "button" at bounding box center [54, 150] width 4 height 4
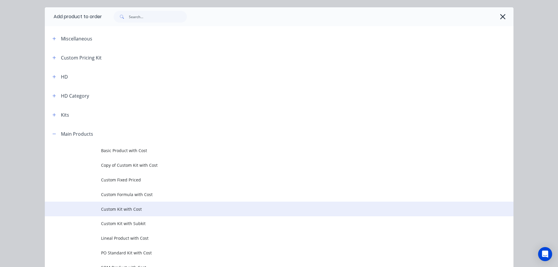
scroll to position [29, 0]
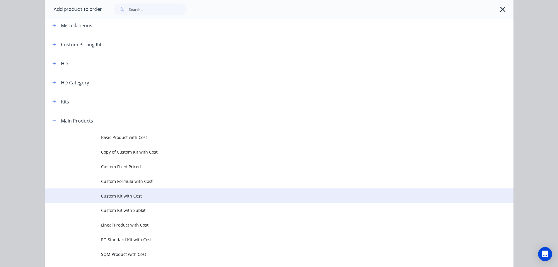
click at [123, 194] on span "Custom Kit with Cost" at bounding box center [266, 196] width 330 height 6
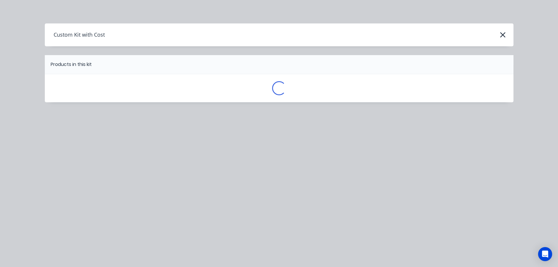
scroll to position [0, 0]
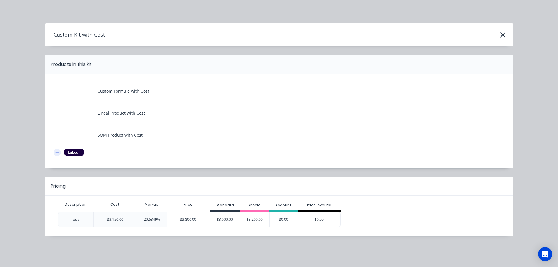
click at [57, 154] on icon "button" at bounding box center [57, 152] width 4 height 4
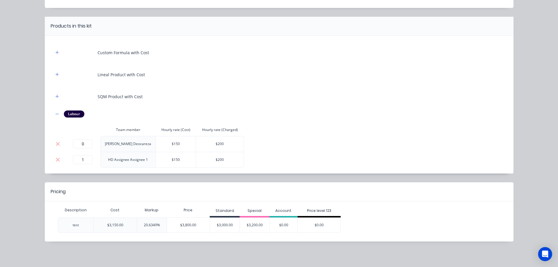
scroll to position [39, 0]
click at [193, 224] on div "$3,800.00" at bounding box center [188, 224] width 43 height 15
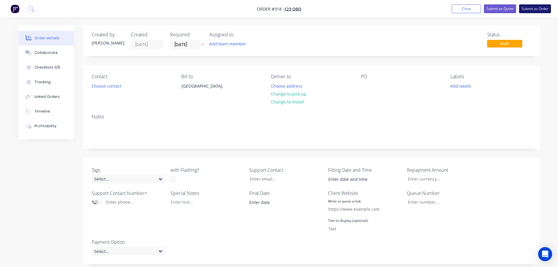
click at [540, 12] on button "Submit as Order" at bounding box center [535, 8] width 32 height 9
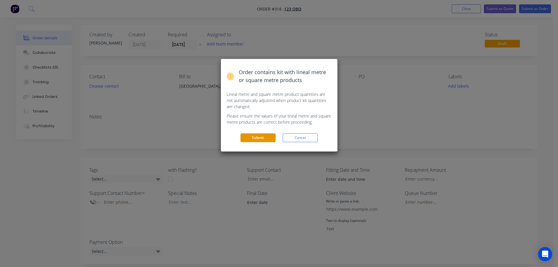
click at [265, 138] on button "Submit" at bounding box center [258, 137] width 35 height 9
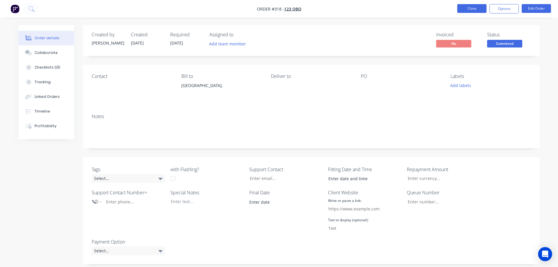
click at [470, 8] on button "Close" at bounding box center [471, 8] width 29 height 9
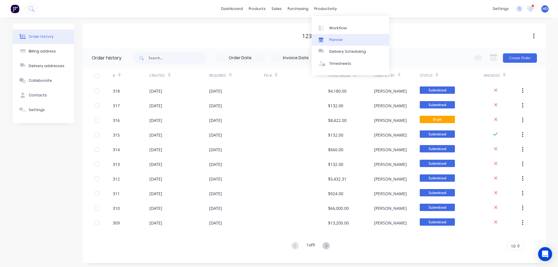
click at [344, 40] on link "Planner" at bounding box center [351, 40] width 78 height 12
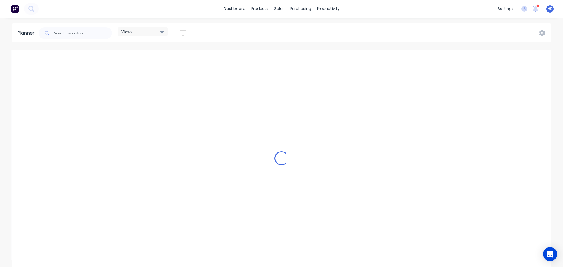
scroll to position [0, 365]
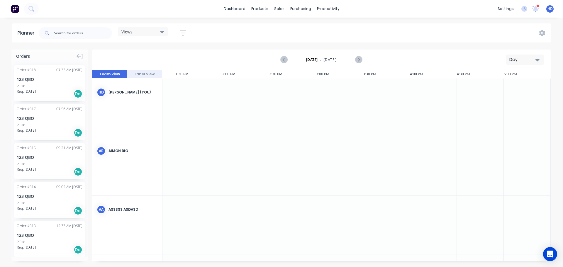
click at [177, 93] on div at bounding box center [198, 108] width 47 height 58
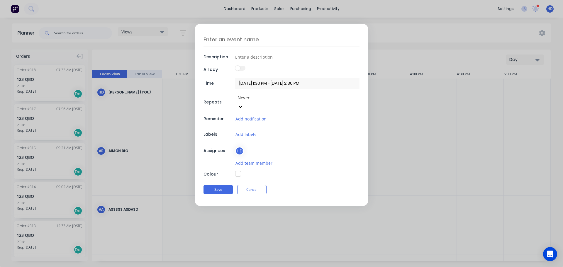
click at [237, 67] on span at bounding box center [237, 68] width 5 height 5
click at [235, 66] on input "checkbox" at bounding box center [235, 66] width 0 height 0
click at [237, 67] on label at bounding box center [240, 68] width 10 height 5
click at [235, 66] on input "checkbox" at bounding box center [235, 66] width 0 height 0
type input "08/10/2025 1:30 PM - 08/10/2025 2:30 PM"
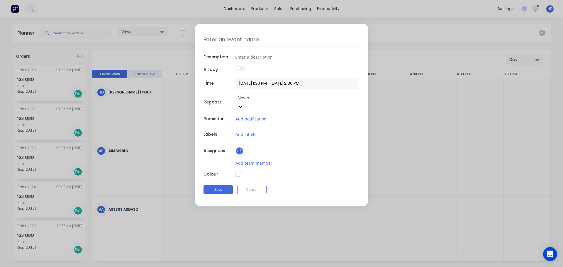
drag, startPoint x: 256, startPoint y: 183, endPoint x: 259, endPoint y: 175, distance: 8.6
click at [256, 185] on button "Cancel" at bounding box center [251, 189] width 29 height 9
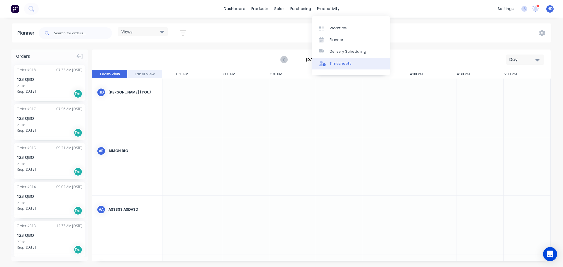
click at [336, 61] on div "Timesheets" at bounding box center [340, 63] width 22 height 5
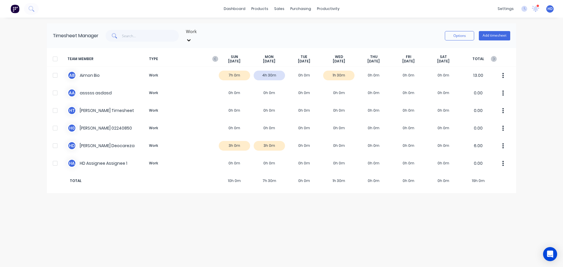
click at [245, 215] on div "Timesheet Manager Work Options Add timesheet TEAM MEMBER TYPE SUN Oct 5th MON O…" at bounding box center [281, 142] width 469 height 238
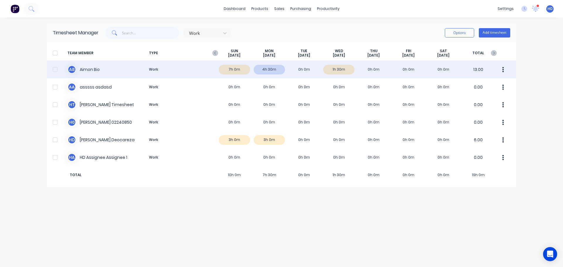
click at [55, 71] on div at bounding box center [55, 70] width 12 height 12
click at [504, 71] on button "button" at bounding box center [503, 70] width 12 height 12
click at [485, 84] on div "Approve" at bounding box center [480, 85] width 45 height 8
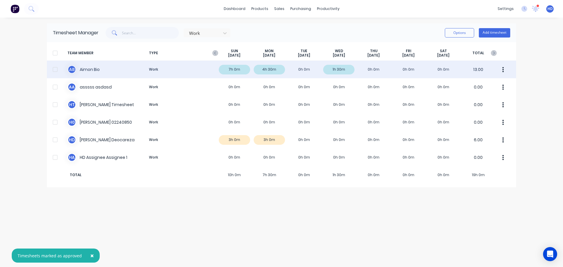
click at [259, 73] on div "A B Aimon Bio Work 7h 0m 4h 30m 0h 0m 1h 30m 0h 0m 0h 0m 0h 0m 13.00" at bounding box center [281, 70] width 469 height 18
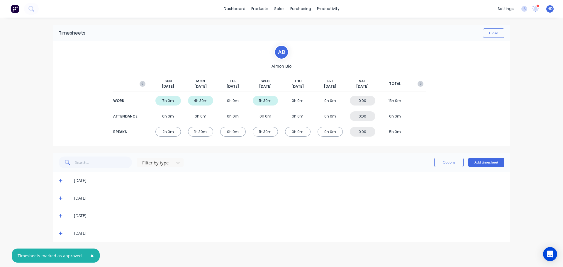
click at [61, 233] on icon at bounding box center [61, 234] width 4 height 4
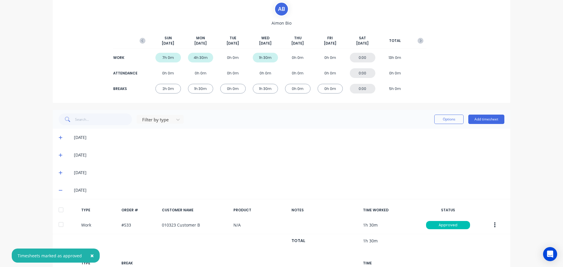
scroll to position [88, 0]
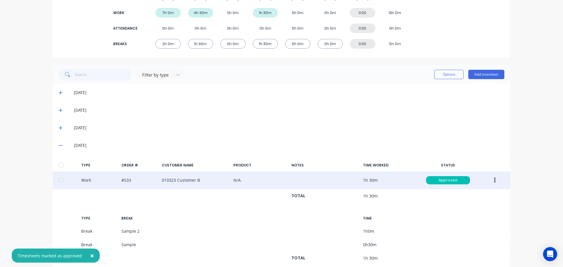
click at [88, 181] on div "Work #533 010323 Customer B N/A 1h 30m Approved" at bounding box center [281, 180] width 457 height 18
click at [491, 181] on button "button" at bounding box center [495, 180] width 14 height 11
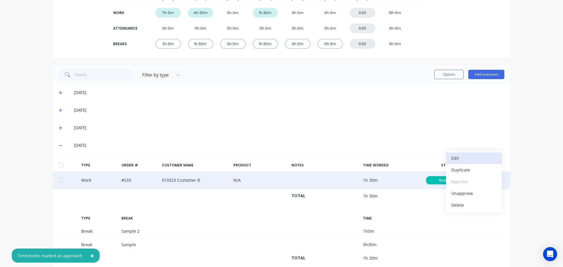
click at [472, 159] on div "Edit" at bounding box center [473, 158] width 45 height 8
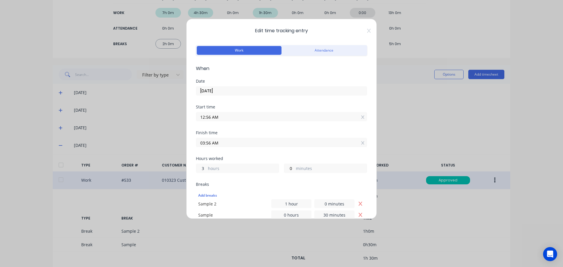
drag, startPoint x: 201, startPoint y: 167, endPoint x: 236, endPoint y: 164, distance: 35.0
click at [233, 167] on div "3 hours" at bounding box center [237, 168] width 83 height 9
type input "4"
type input "04:56 AM"
click at [265, 154] on div "Finish time 04:56 AM" at bounding box center [281, 144] width 171 height 26
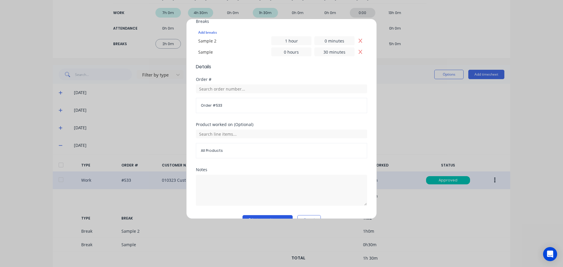
scroll to position [177, 0]
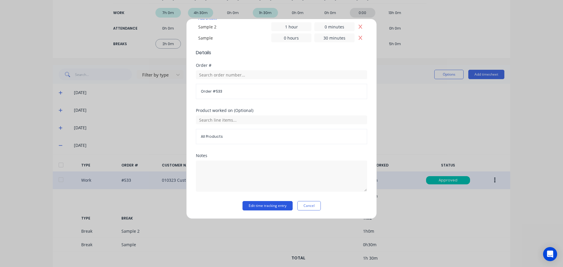
click at [279, 206] on button "Edit time tracking entry" at bounding box center [267, 205] width 50 height 9
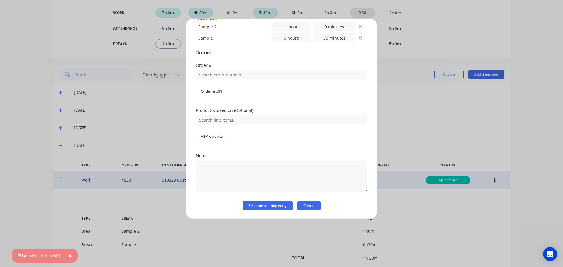
click at [315, 205] on button "Cancel" at bounding box center [308, 205] width 23 height 9
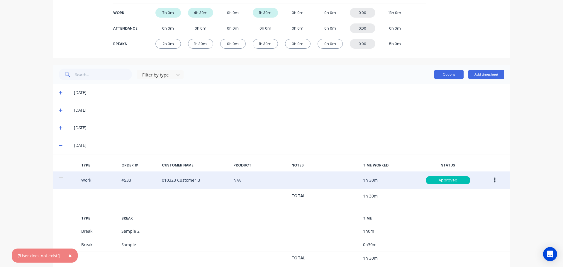
click at [444, 71] on button "Options" at bounding box center [448, 74] width 29 height 9
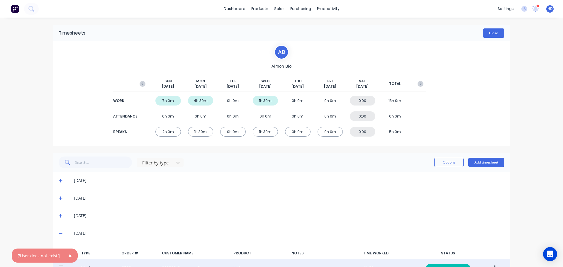
click at [488, 32] on button "Close" at bounding box center [493, 32] width 21 height 9
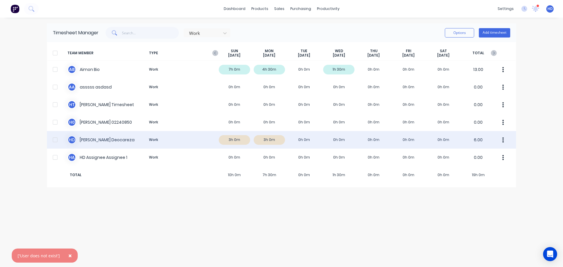
click at [54, 138] on div at bounding box center [55, 140] width 12 height 12
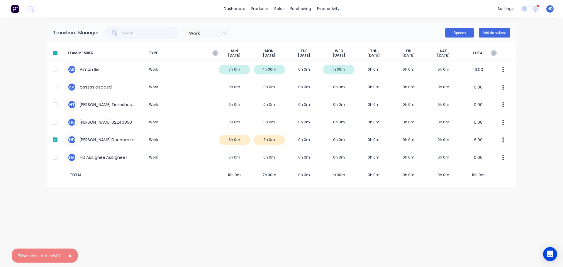
click at [465, 33] on button "Options" at bounding box center [459, 32] width 29 height 9
click at [446, 50] on div "Approve" at bounding box center [445, 48] width 45 height 8
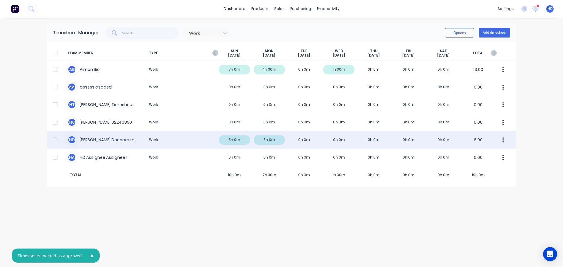
click at [185, 139] on div "H D [PERSON_NAME] Work 3h 0m 3h 0m 0h 0m 0h 0m 0h 0m 0h 0m 0h 0m 6.00" at bounding box center [281, 140] width 469 height 18
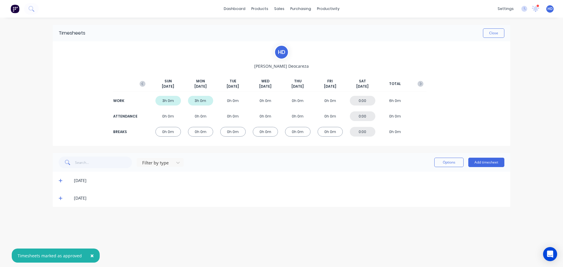
click at [62, 199] on icon at bounding box center [61, 198] width 4 height 4
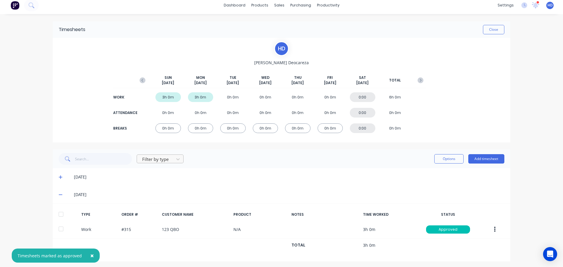
scroll to position [5, 0]
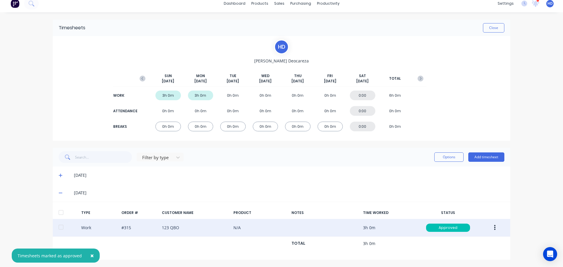
click at [494, 230] on icon "button" at bounding box center [494, 227] width 1 height 6
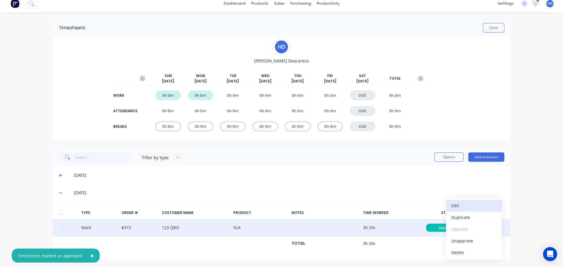
click at [472, 210] on div "Edit" at bounding box center [473, 205] width 45 height 8
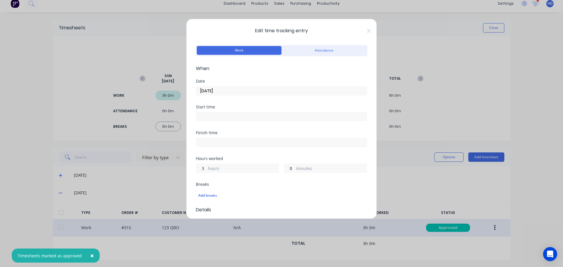
drag, startPoint x: 199, startPoint y: 167, endPoint x: 242, endPoint y: 165, distance: 43.4
click at [233, 163] on div "3 hours 0 minutes" at bounding box center [281, 167] width 171 height 11
type input "5"
click at [264, 160] on div "Hours worked" at bounding box center [281, 158] width 171 height 4
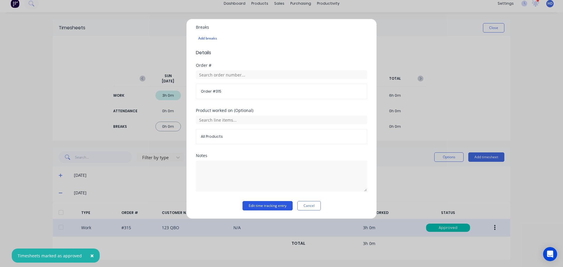
click at [268, 201] on button "Edit time tracking entry" at bounding box center [267, 205] width 50 height 9
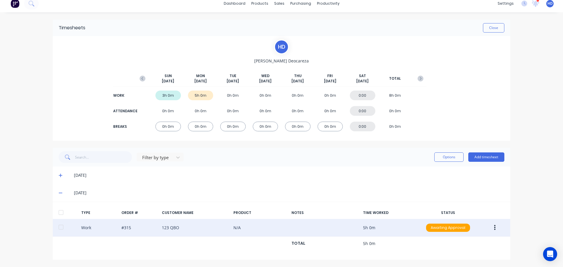
scroll to position [0, 0]
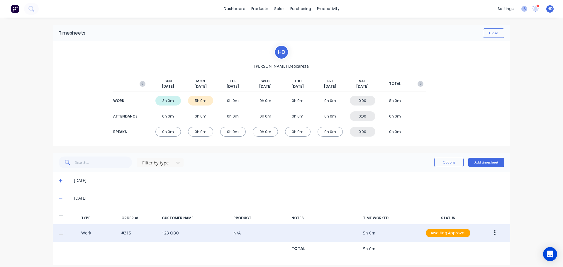
click at [521, 11] on icon at bounding box center [524, 9] width 6 height 6
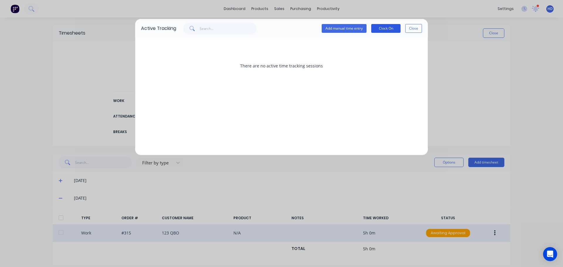
click at [384, 26] on button "Clock On" at bounding box center [385, 28] width 29 height 9
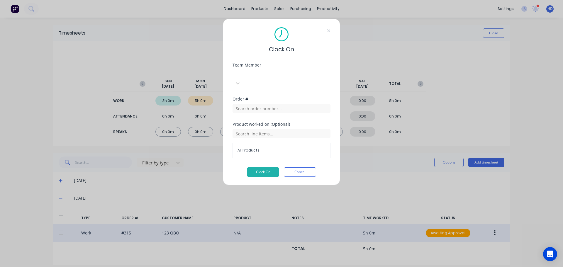
click at [281, 76] on div at bounding box center [276, 73] width 84 height 7
click at [269, 167] on button "Clock On" at bounding box center [263, 171] width 32 height 9
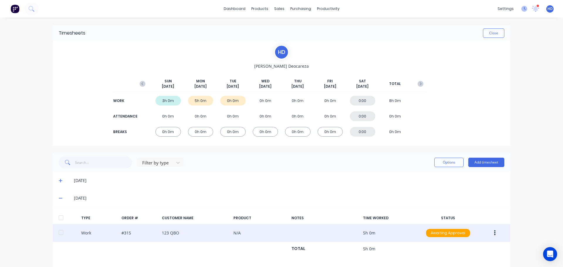
click at [521, 9] on icon at bounding box center [524, 9] width 6 height 6
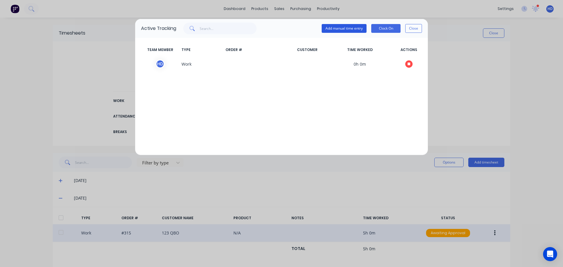
click at [353, 30] on button "Add manual time entry" at bounding box center [343, 28] width 45 height 9
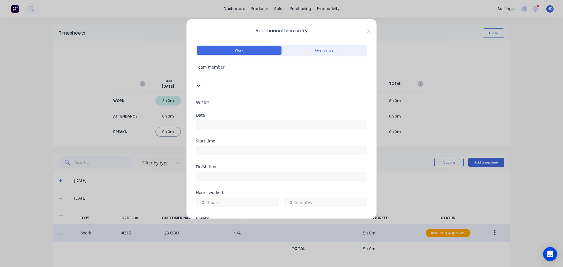
click at [242, 75] on div at bounding box center [240, 75] width 84 height 7
click at [225, 120] on input at bounding box center [281, 124] width 171 height 9
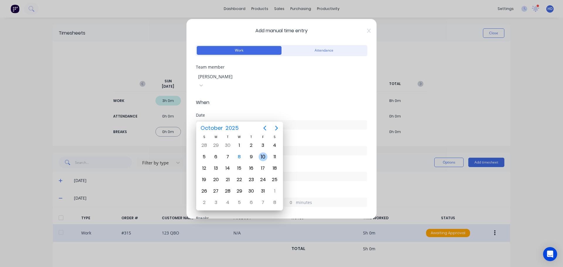
click at [262, 154] on div "10" at bounding box center [262, 156] width 9 height 9
type input "[DATE]"
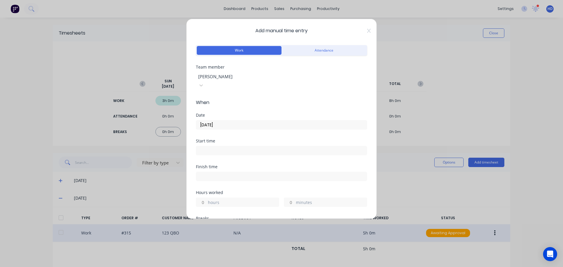
click at [201, 198] on input "hours" at bounding box center [201, 202] width 10 height 9
type input "7"
click at [279, 173] on div "Finish time" at bounding box center [281, 178] width 171 height 26
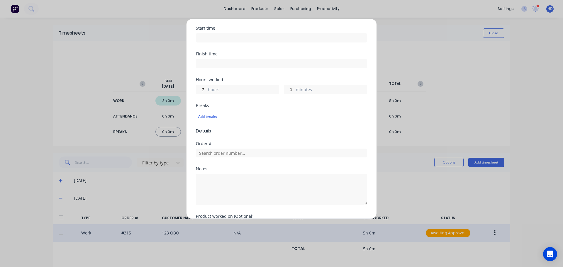
scroll to position [162, 0]
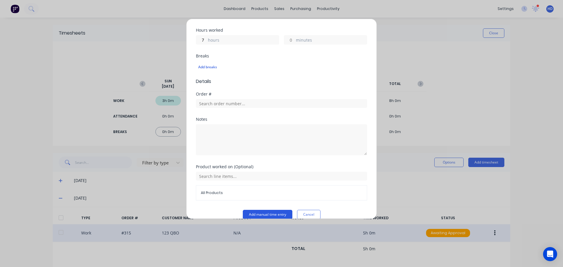
click at [263, 210] on button "Add manual time entry" at bounding box center [268, 214] width 50 height 9
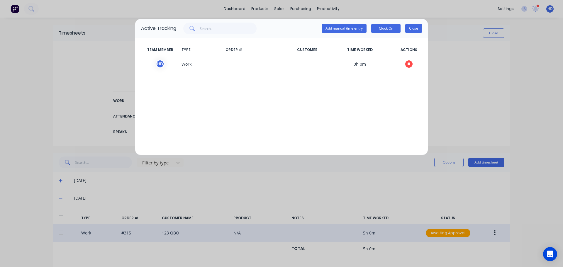
click at [413, 28] on button "Close" at bounding box center [413, 28] width 17 height 9
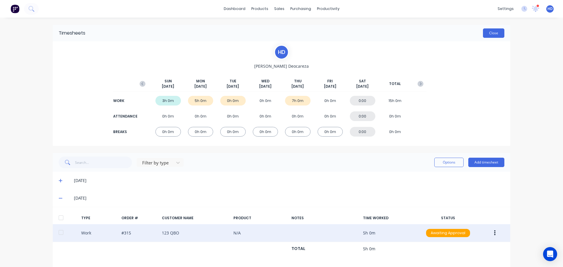
click at [492, 34] on button "Close" at bounding box center [493, 32] width 21 height 9
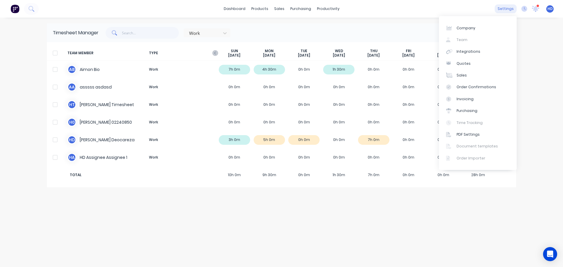
click at [508, 8] on div "settings" at bounding box center [505, 8] width 22 height 9
click at [523, 8] on icon at bounding box center [524, 9] width 6 height 6
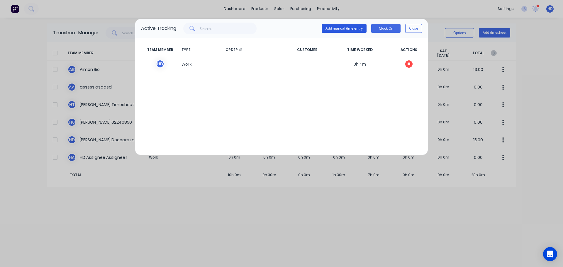
click at [343, 25] on button "Add manual time entry" at bounding box center [343, 28] width 45 height 9
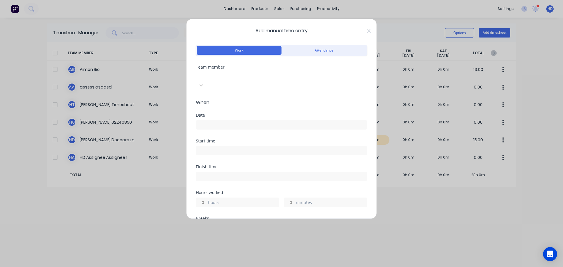
click at [282, 75] on div at bounding box center [240, 75] width 84 height 7
click at [255, 120] on input at bounding box center [281, 124] width 171 height 9
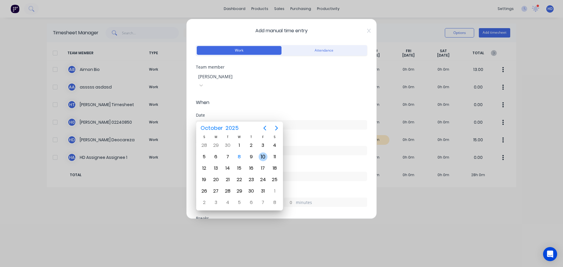
click at [266, 157] on div "10" at bounding box center [262, 156] width 9 height 9
type input "[DATE]"
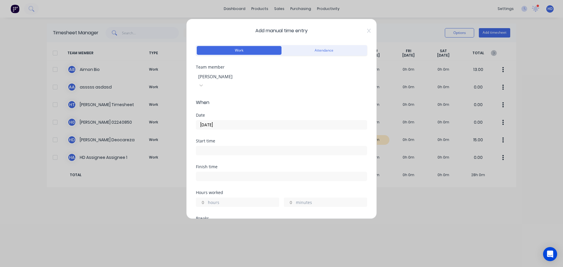
click at [200, 198] on input "hours" at bounding box center [201, 202] width 10 height 9
type input "8"
click at [270, 174] on div "Finish time" at bounding box center [281, 178] width 171 height 26
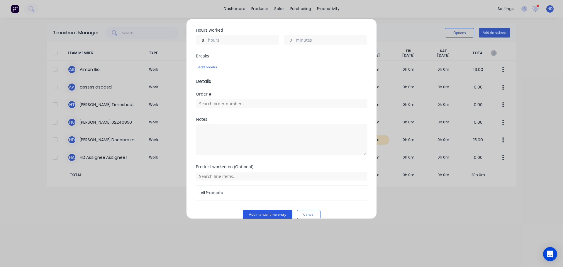
click at [266, 210] on button "Add manual time entry" at bounding box center [268, 214] width 50 height 9
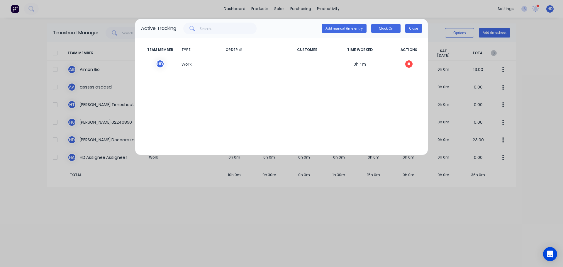
click at [410, 29] on button "Close" at bounding box center [413, 28] width 17 height 9
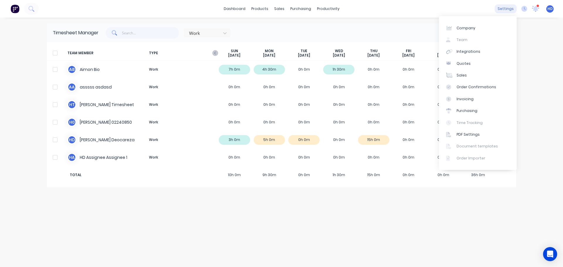
click at [501, 7] on div "settings" at bounding box center [505, 8] width 22 height 9
click at [477, 25] on link "Company" at bounding box center [478, 28] width 78 height 12
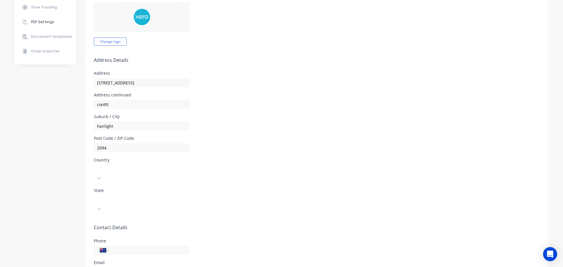
scroll to position [241, 0]
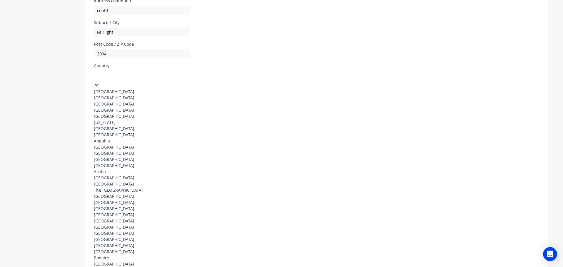
click at [147, 71] on div at bounding box center [138, 74] width 84 height 7
click at [127, 89] on div "Australia" at bounding box center [138, 92] width 88 height 6
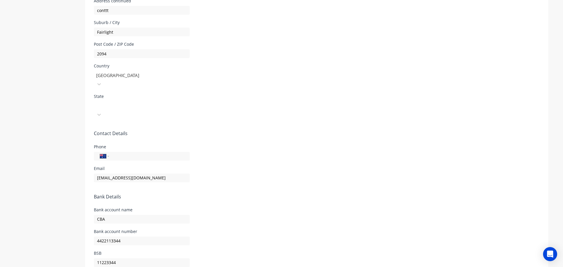
click at [115, 101] on div at bounding box center [138, 104] width 84 height 7
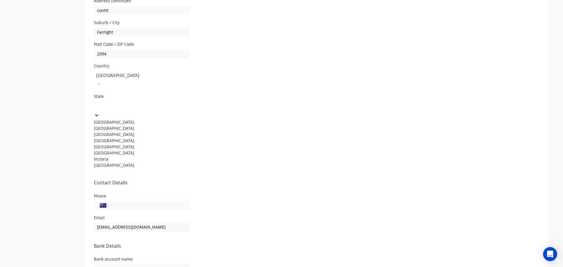
click at [138, 125] on div "New South Wales" at bounding box center [138, 128] width 88 height 6
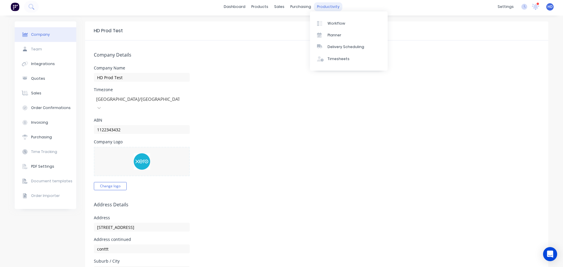
scroll to position [0, 0]
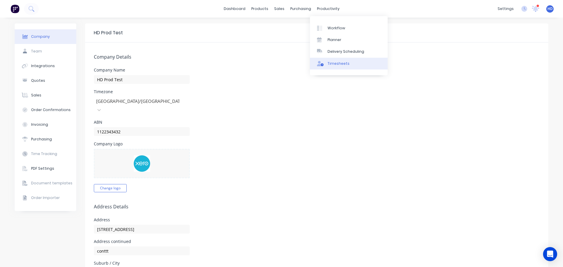
click at [338, 64] on div "Timesheets" at bounding box center [338, 63] width 22 height 5
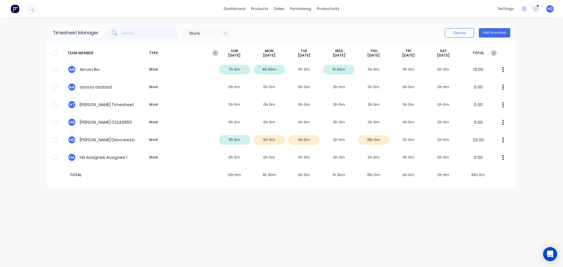
click at [553, 11] on div "HD HD Prod Test Harry Deocareza Power User Profile Sign out" at bounding box center [549, 8] width 7 height 7
click at [552, 9] on span "HD" at bounding box center [549, 8] width 5 height 5
click at [318, 3] on div "dashboard products sales purchasing productivity dashboard products Product Cat…" at bounding box center [281, 9] width 563 height 18
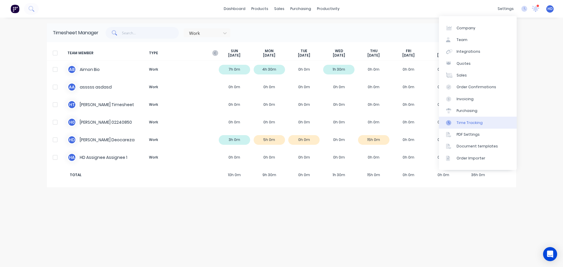
click at [482, 122] on link "Time Tracking" at bounding box center [478, 123] width 78 height 12
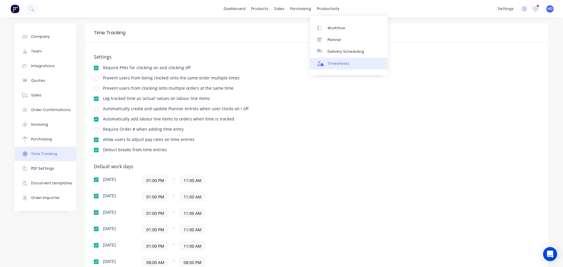
click at [344, 62] on div "Timesheets" at bounding box center [338, 63] width 22 height 5
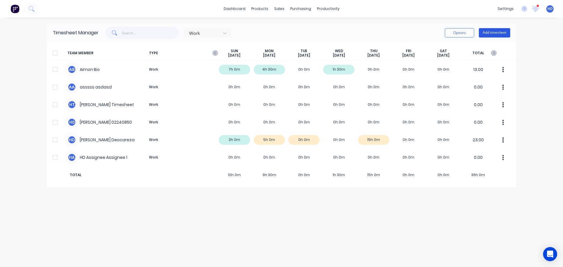
click at [501, 34] on button "Add timesheet" at bounding box center [494, 32] width 31 height 9
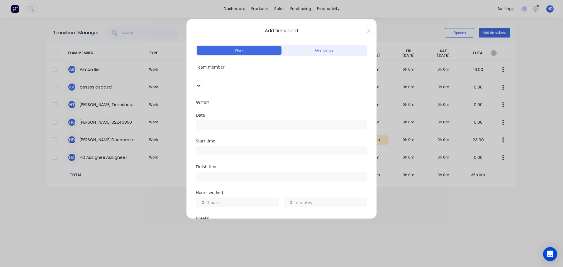
click at [254, 76] on div at bounding box center [240, 75] width 84 height 7
click at [220, 120] on input at bounding box center [281, 124] width 171 height 9
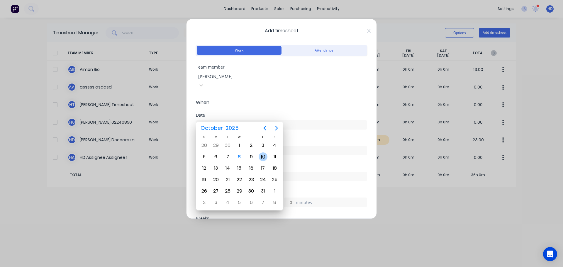
click at [264, 158] on div "10" at bounding box center [262, 156] width 9 height 9
type input "[DATE]"
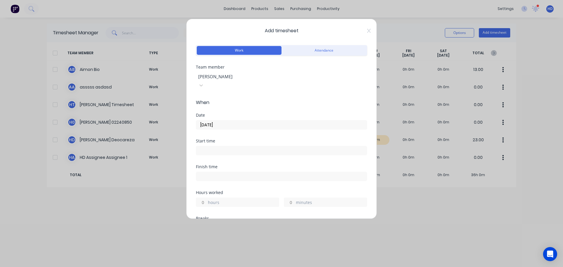
click at [201, 198] on input "hours" at bounding box center [201, 202] width 10 height 9
type input "7"
click at [251, 175] on div "Finish time" at bounding box center [281, 178] width 171 height 26
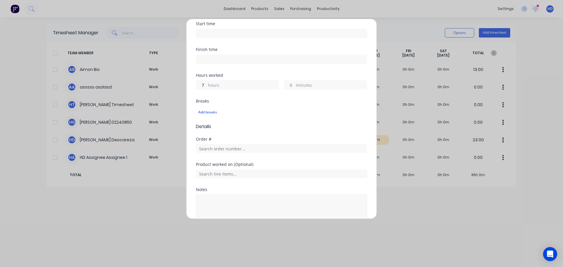
scroll to position [142, 0]
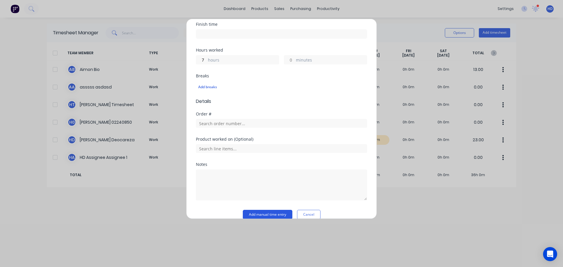
click at [269, 210] on button "Add manual time entry" at bounding box center [268, 214] width 50 height 9
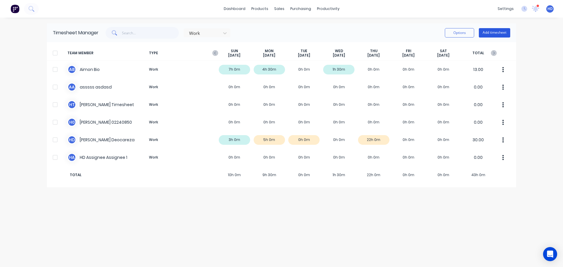
click at [503, 31] on button "Add timesheet" at bounding box center [494, 32] width 31 height 9
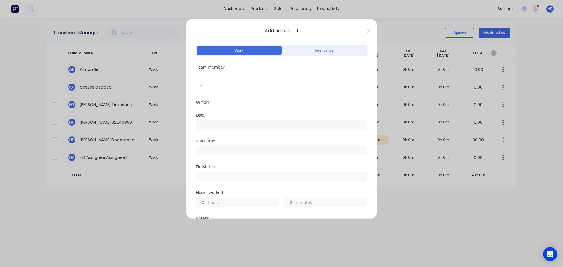
click at [275, 78] on div at bounding box center [240, 75] width 84 height 7
click at [367, 31] on icon at bounding box center [369, 31] width 4 height 4
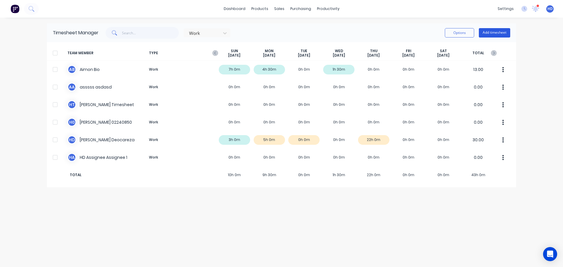
click at [495, 30] on button "Add timesheet" at bounding box center [494, 32] width 31 height 9
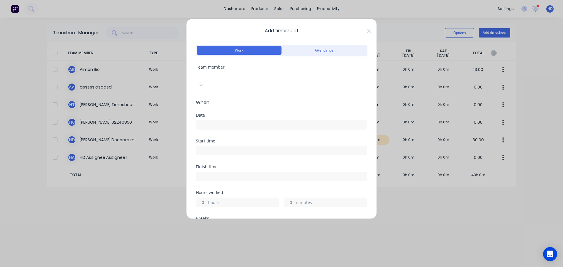
click at [249, 75] on div at bounding box center [240, 75] width 84 height 7
click at [218, 120] on input at bounding box center [281, 124] width 171 height 9
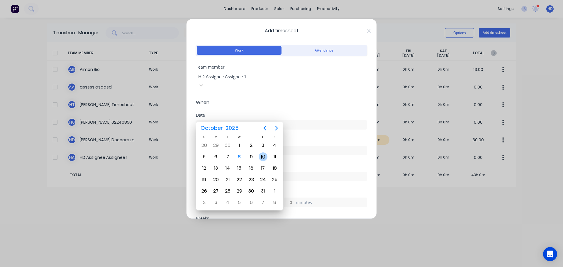
click at [266, 157] on div "10" at bounding box center [262, 156] width 9 height 9
type input "[DATE]"
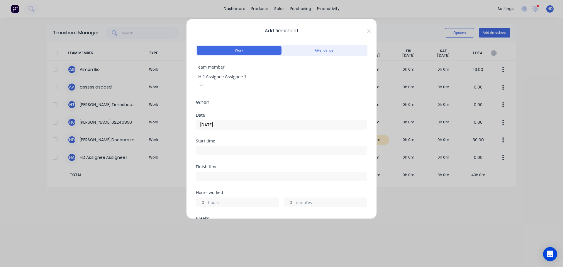
click at [220, 146] on input at bounding box center [281, 150] width 171 height 9
type input "03:45 PM"
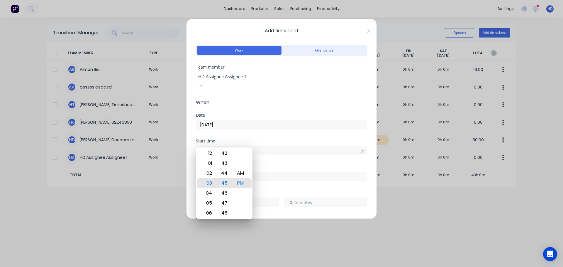
click at [285, 139] on div "Start time 03:45 PM" at bounding box center [281, 147] width 171 height 16
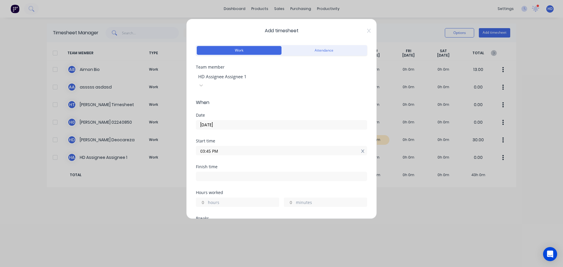
click at [361, 149] on icon at bounding box center [362, 151] width 3 height 4
click at [198, 202] on input "hours" at bounding box center [201, 206] width 10 height 9
type input "6"
click at [231, 191] on div "Hours worked 6 hours minutes" at bounding box center [281, 198] width 171 height 16
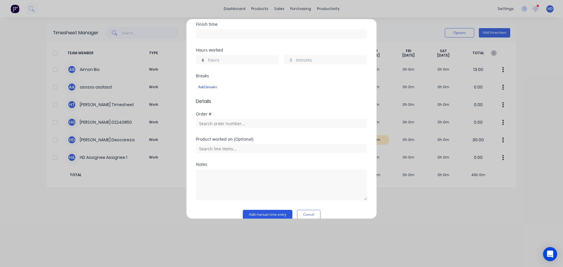
click at [270, 210] on button "Add manual time entry" at bounding box center [268, 214] width 50 height 9
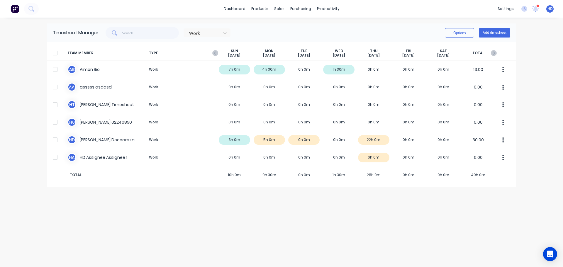
click at [379, 20] on div "dashboard products sales purchasing productivity dashboard products Product Cat…" at bounding box center [281, 133] width 563 height 267
click at [323, 28] on div "Work Options Add timesheet" at bounding box center [303, 33] width 411 height 12
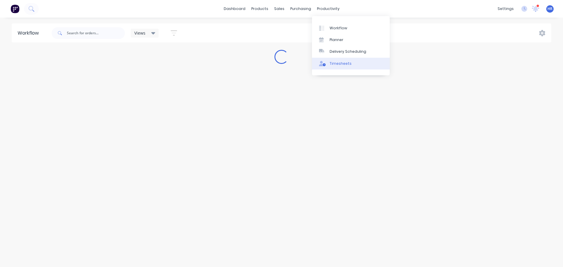
click at [338, 61] on div "Timesheets" at bounding box center [340, 63] width 22 height 5
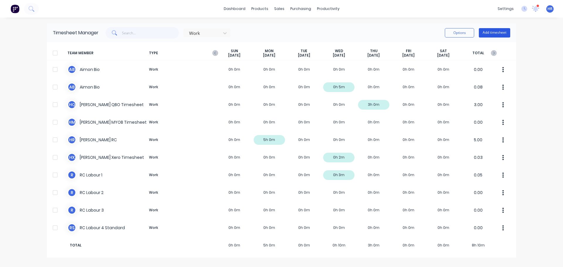
click at [503, 34] on button "Add timesheet" at bounding box center [494, 32] width 31 height 9
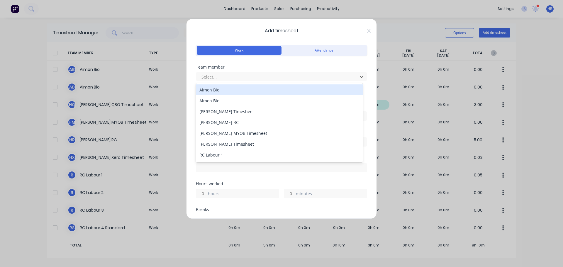
drag, startPoint x: 233, startPoint y: 77, endPoint x: 224, endPoint y: 103, distance: 27.8
click at [234, 77] on div at bounding box center [278, 76] width 154 height 7
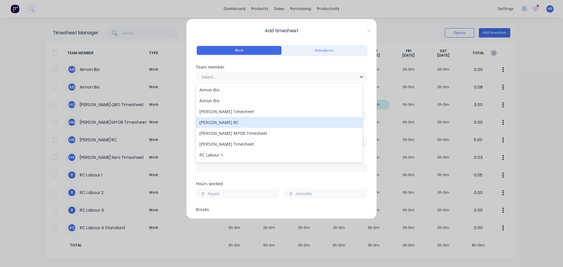
click at [237, 121] on div "[PERSON_NAME] RC" at bounding box center [279, 122] width 167 height 11
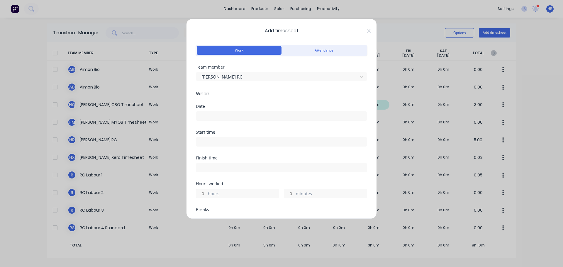
click at [229, 114] on input at bounding box center [281, 116] width 171 height 9
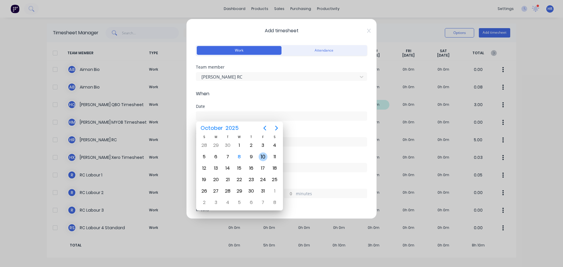
drag, startPoint x: 264, startPoint y: 157, endPoint x: 256, endPoint y: 156, distance: 7.9
click at [265, 156] on div "10" at bounding box center [262, 156] width 9 height 9
type input "[DATE]"
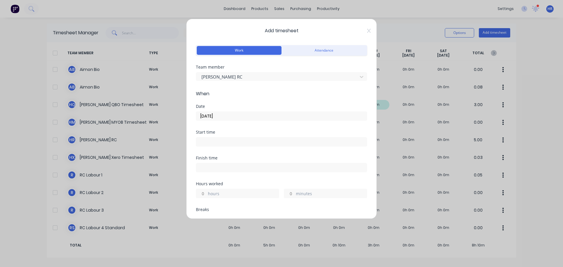
click at [203, 194] on input "hours" at bounding box center [201, 193] width 10 height 9
type input "7"
click at [263, 176] on div "Finish time" at bounding box center [281, 169] width 171 height 26
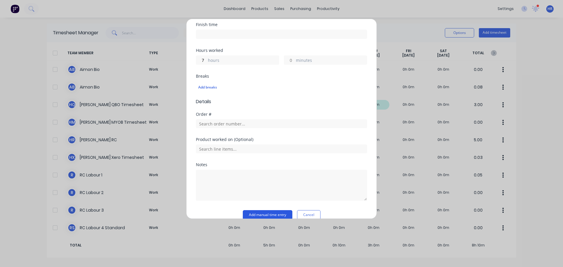
scroll to position [142, 0]
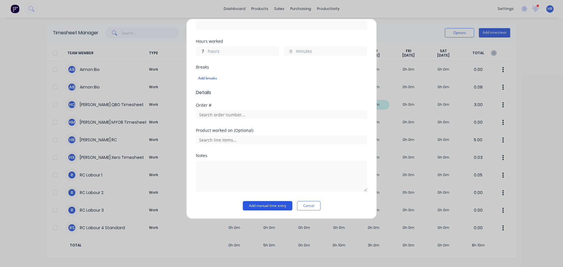
click at [271, 205] on button "Add manual time entry" at bounding box center [268, 205] width 50 height 9
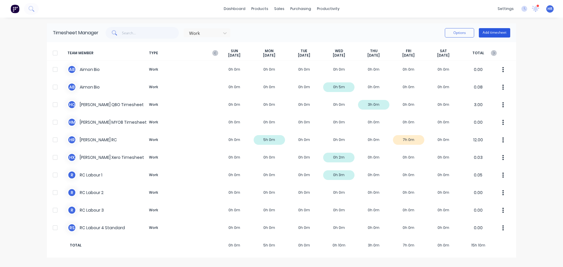
click at [498, 33] on button "Add timesheet" at bounding box center [494, 32] width 31 height 9
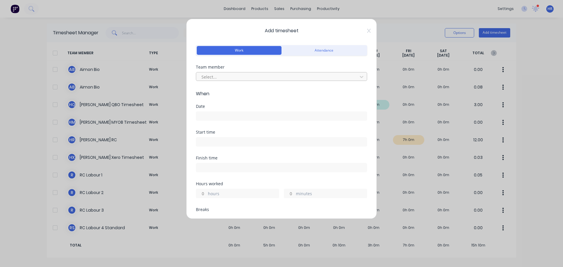
click at [239, 72] on div "Select..." at bounding box center [281, 76] width 171 height 9
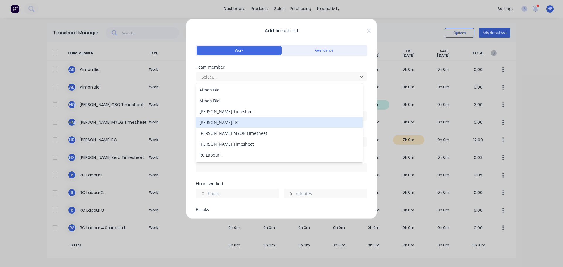
click at [224, 121] on div "Harry RC" at bounding box center [279, 122] width 167 height 11
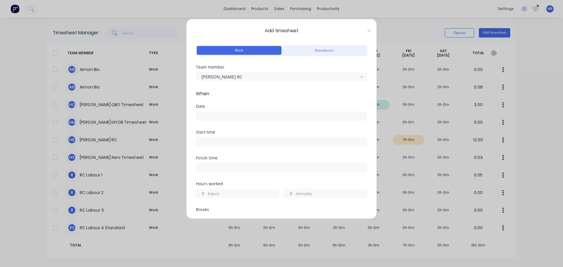
click at [240, 118] on input at bounding box center [281, 116] width 171 height 9
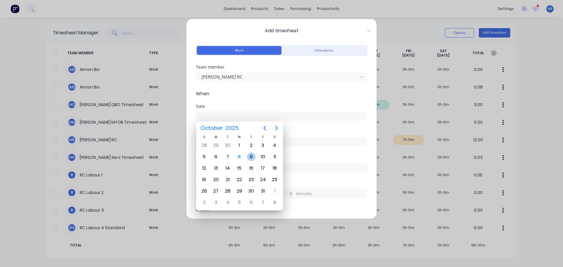
click at [250, 158] on div "9" at bounding box center [251, 156] width 9 height 9
type input "[DATE]"
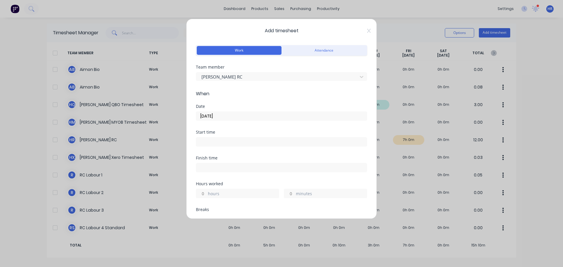
scroll to position [59, 0]
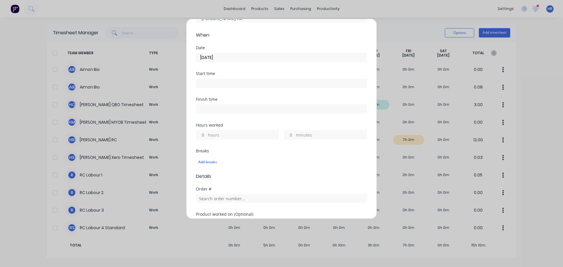
click at [201, 139] on input "hours" at bounding box center [201, 134] width 10 height 9
type input "4"
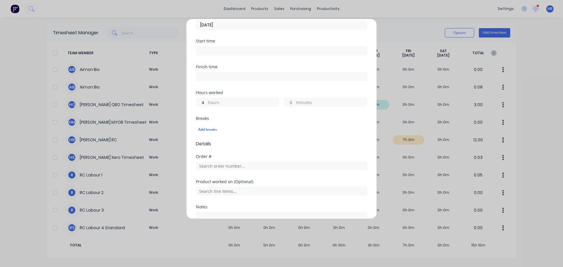
scroll to position [142, 0]
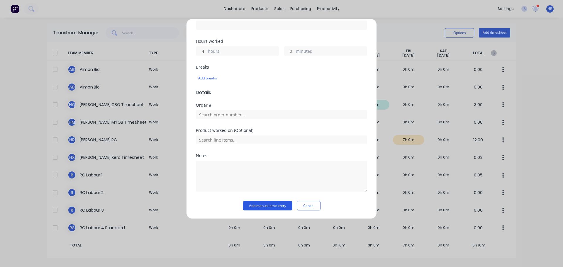
click at [261, 206] on button "Add manual time entry" at bounding box center [268, 205] width 50 height 9
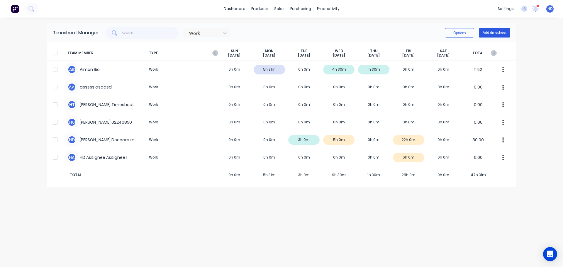
click at [506, 33] on button "Add timesheet" at bounding box center [494, 32] width 31 height 9
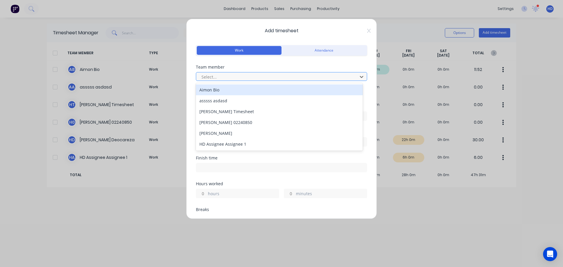
click at [246, 73] on div at bounding box center [278, 76] width 154 height 7
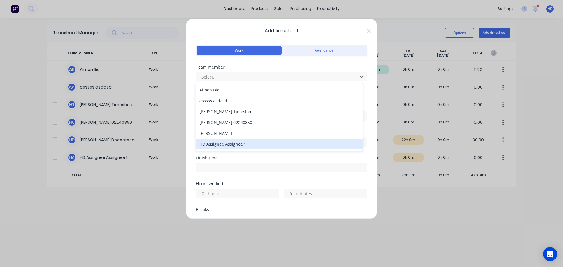
click at [238, 142] on div "HD Assignee Assignee 1" at bounding box center [279, 144] width 167 height 11
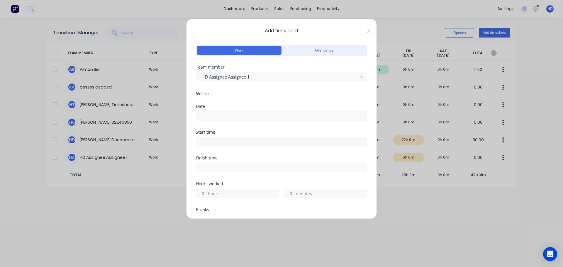
click at [229, 117] on input at bounding box center [281, 116] width 171 height 9
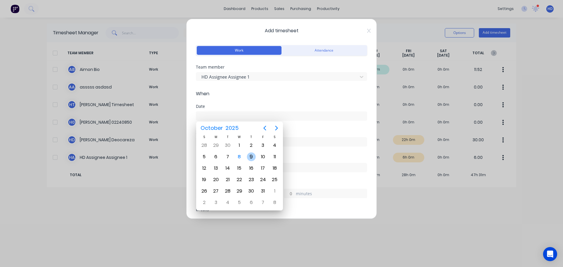
click at [251, 157] on div "9" at bounding box center [251, 156] width 9 height 9
type input "[DATE]"
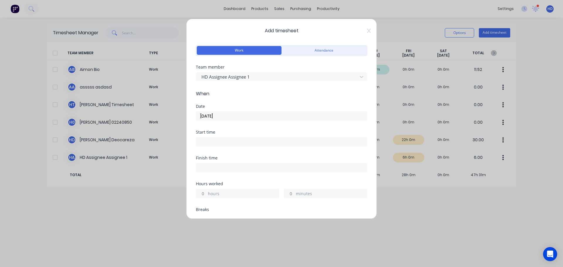
click at [368, 31] on div "Add timesheet Work Attendance Team member HD Assignee Assignee 1 When Date [DAT…" at bounding box center [281, 119] width 190 height 200
click at [367, 31] on icon at bounding box center [369, 30] width 4 height 5
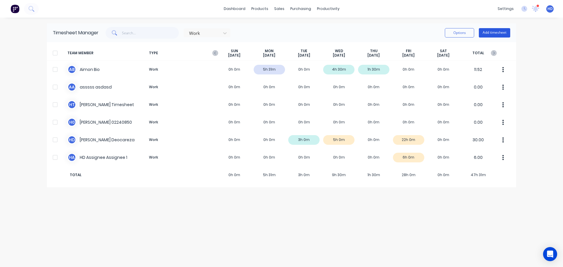
click at [504, 34] on button "Add timesheet" at bounding box center [494, 32] width 31 height 9
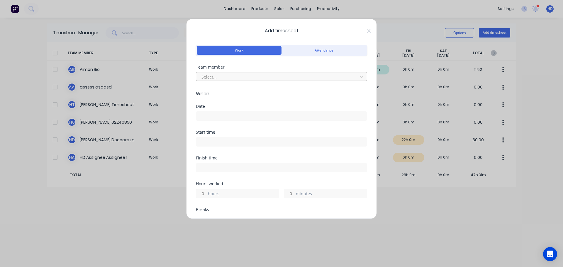
click at [251, 77] on div at bounding box center [278, 76] width 154 height 7
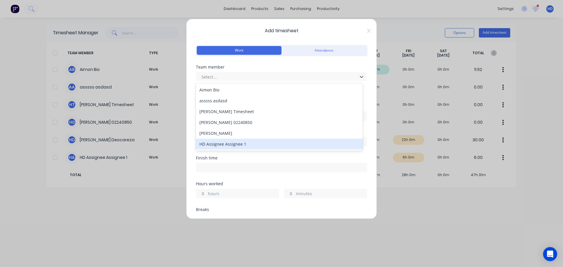
click at [221, 145] on div "HD Assignee Assignee 1" at bounding box center [279, 144] width 167 height 11
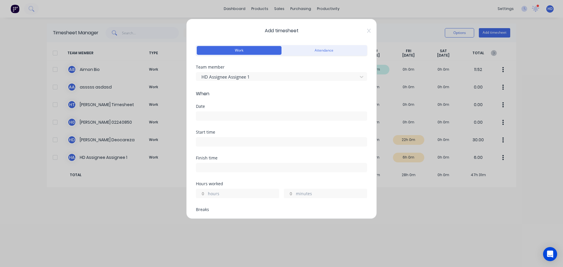
click at [226, 116] on input at bounding box center [281, 116] width 171 height 9
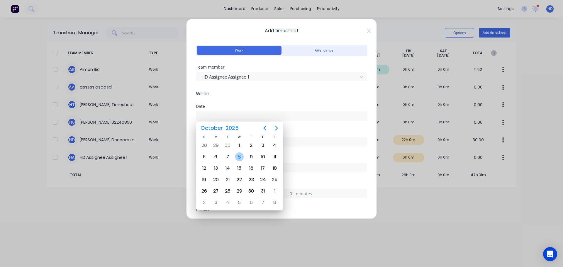
click at [241, 159] on div "8" at bounding box center [239, 156] width 9 height 9
type input "[DATE]"
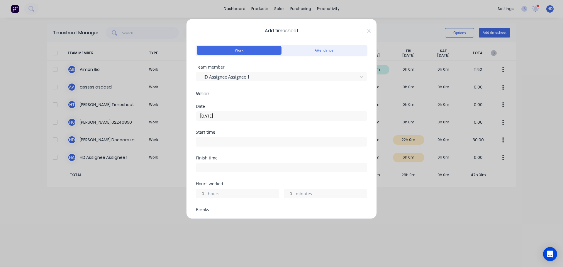
click at [205, 192] on input "hours" at bounding box center [201, 193] width 10 height 9
type input "6"
click at [249, 178] on div "Finish time" at bounding box center [281, 169] width 171 height 26
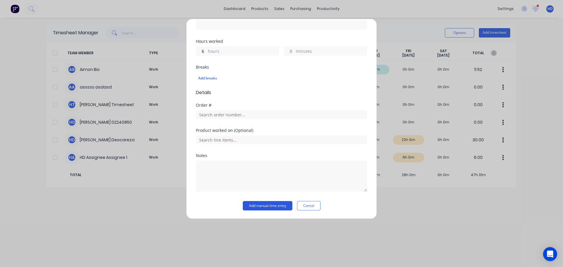
click at [257, 203] on button "Add manual time entry" at bounding box center [268, 205] width 50 height 9
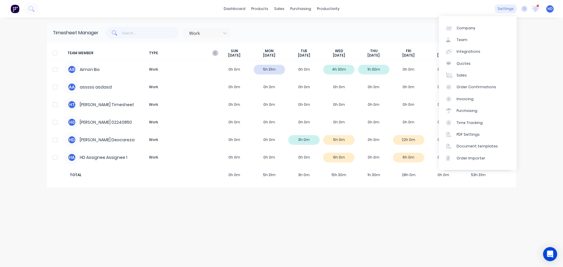
click at [511, 8] on div "settings" at bounding box center [505, 8] width 22 height 9
click at [477, 42] on link "Team" at bounding box center [478, 40] width 78 height 12
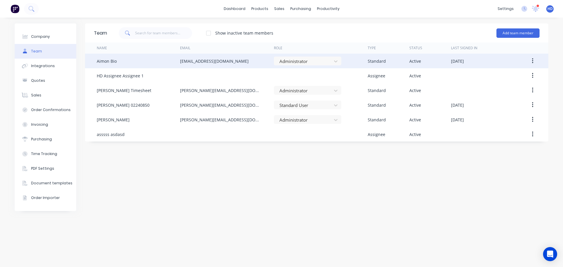
click at [532, 61] on icon "button" at bounding box center [532, 61] width 1 height 6
click at [510, 76] on div "Edit" at bounding box center [511, 76] width 45 height 8
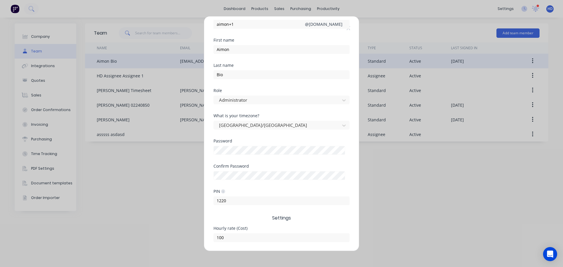
scroll to position [72, 0]
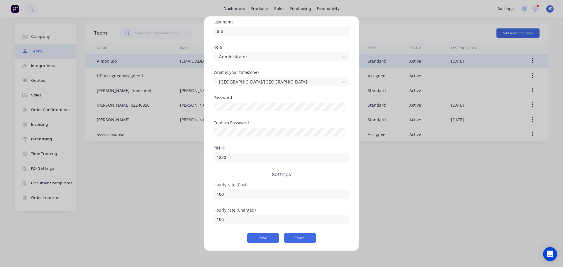
click at [301, 237] on button "Cancel" at bounding box center [300, 237] width 32 height 9
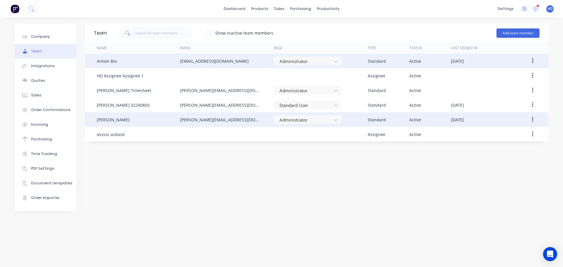
click at [532, 118] on icon "button" at bounding box center [532, 119] width 1 height 6
click at [505, 132] on div "Edit" at bounding box center [511, 135] width 45 height 8
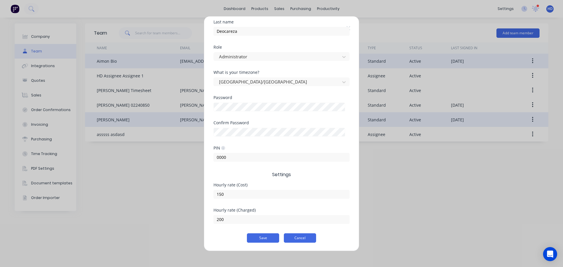
click at [304, 236] on button "Cancel" at bounding box center [300, 237] width 32 height 9
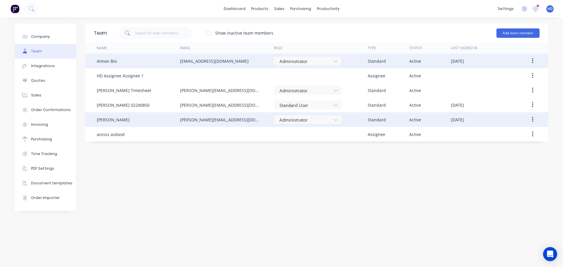
click at [533, 120] on icon "button" at bounding box center [532, 119] width 1 height 6
click at [508, 134] on div "Edit" at bounding box center [511, 135] width 45 height 8
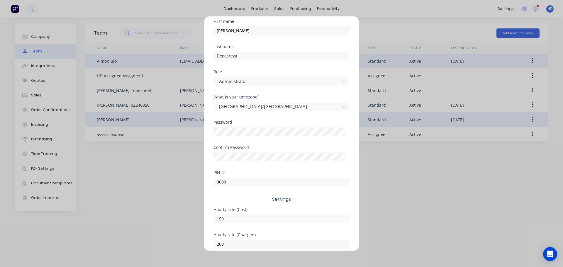
scroll to position [13, 0]
